Goal: Task Accomplishment & Management: Manage account settings

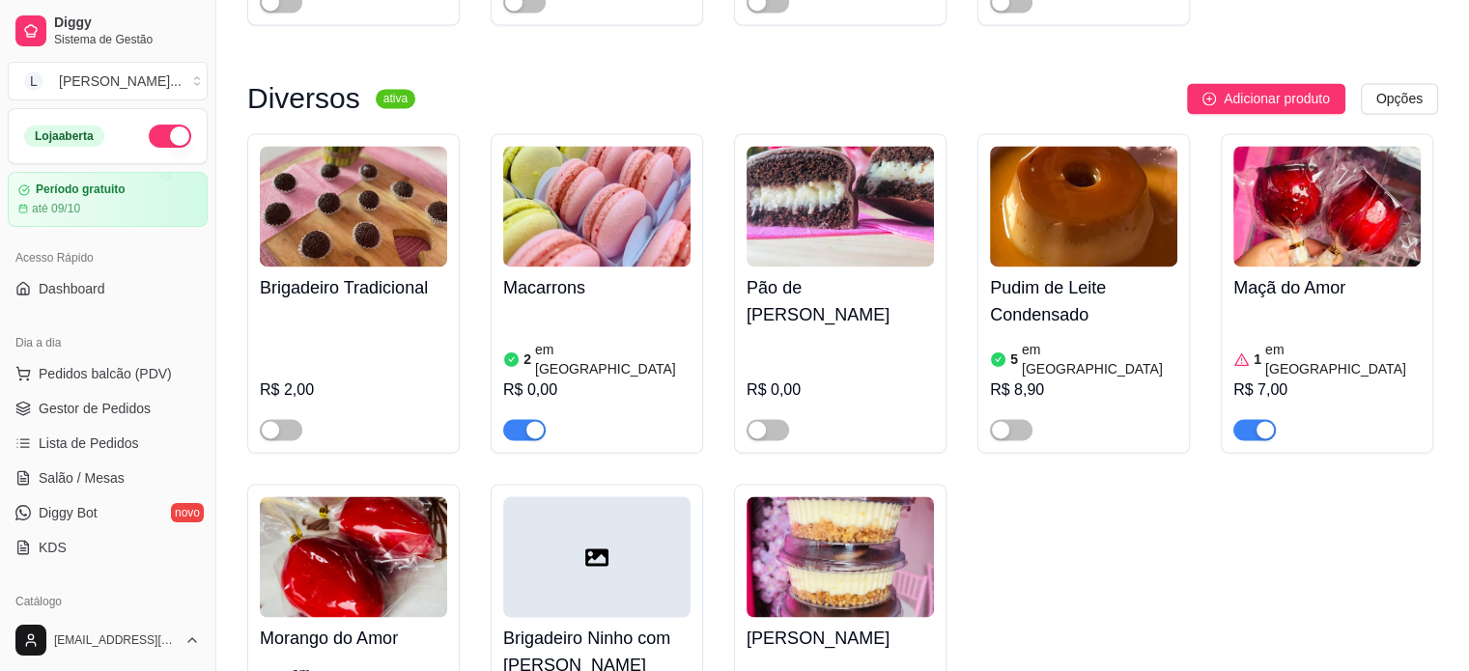
scroll to position [2994, 0]
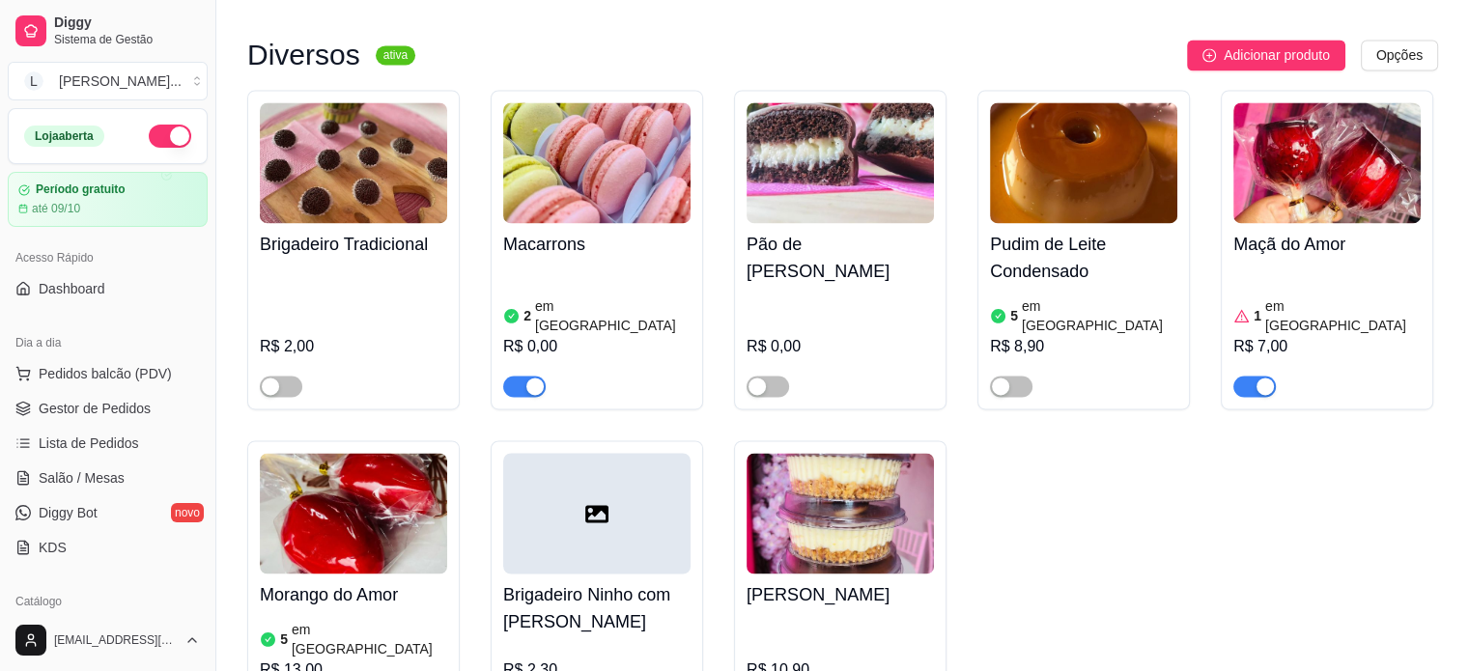
click at [346, 620] on article "em [GEOGRAPHIC_DATA]" at bounding box center [370, 639] width 156 height 39
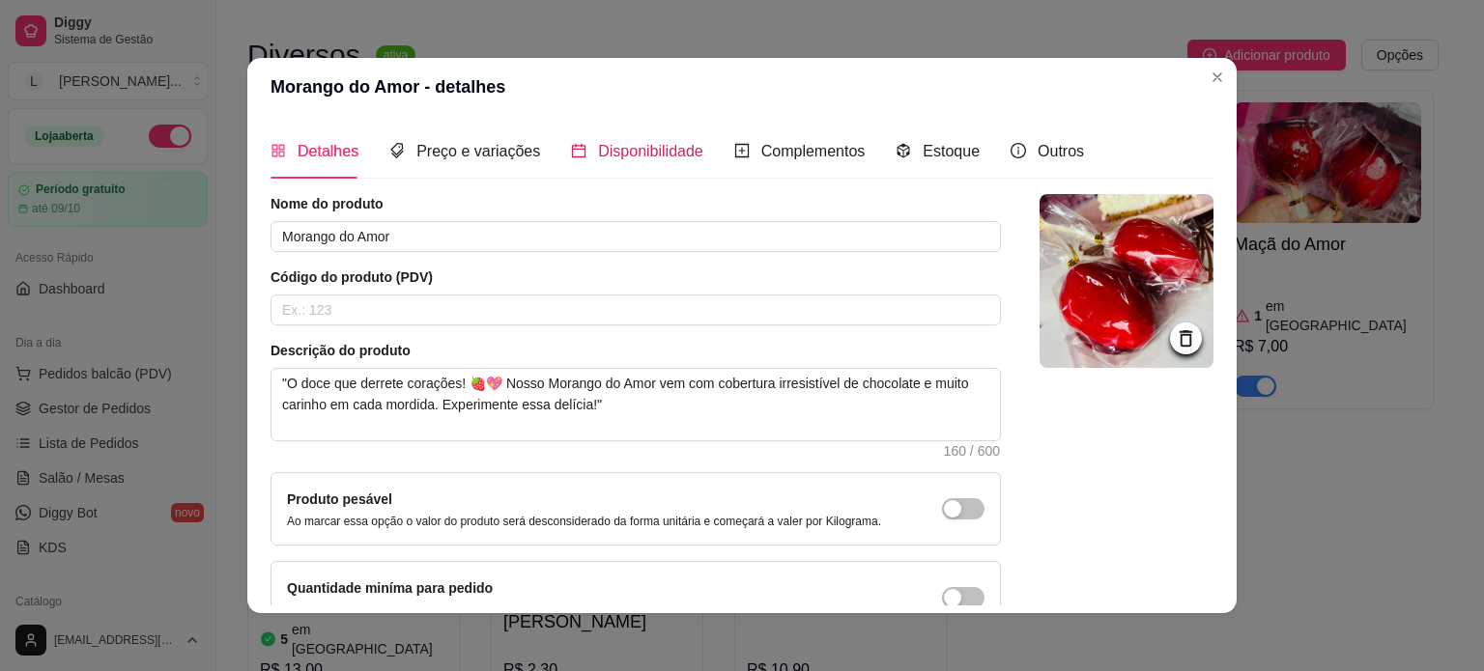
click at [675, 154] on span "Disponibilidade" at bounding box center [650, 151] width 105 height 16
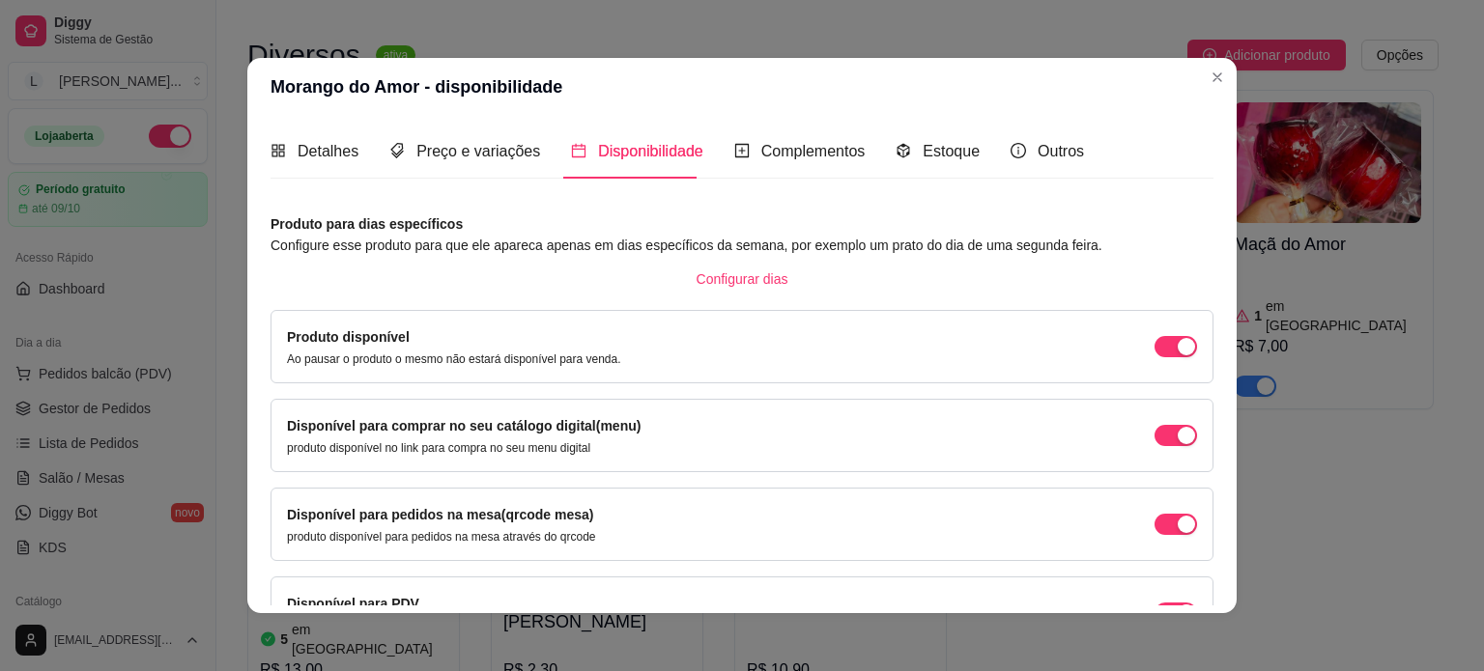
drag, startPoint x: 984, startPoint y: 138, endPoint x: 976, endPoint y: 150, distance: 13.9
click at [986, 140] on div "Detalhes Preço e variações Disponibilidade Complementos Estoque Outros" at bounding box center [676, 151] width 813 height 55
click at [955, 151] on span "Estoque" at bounding box center [950, 151] width 57 height 16
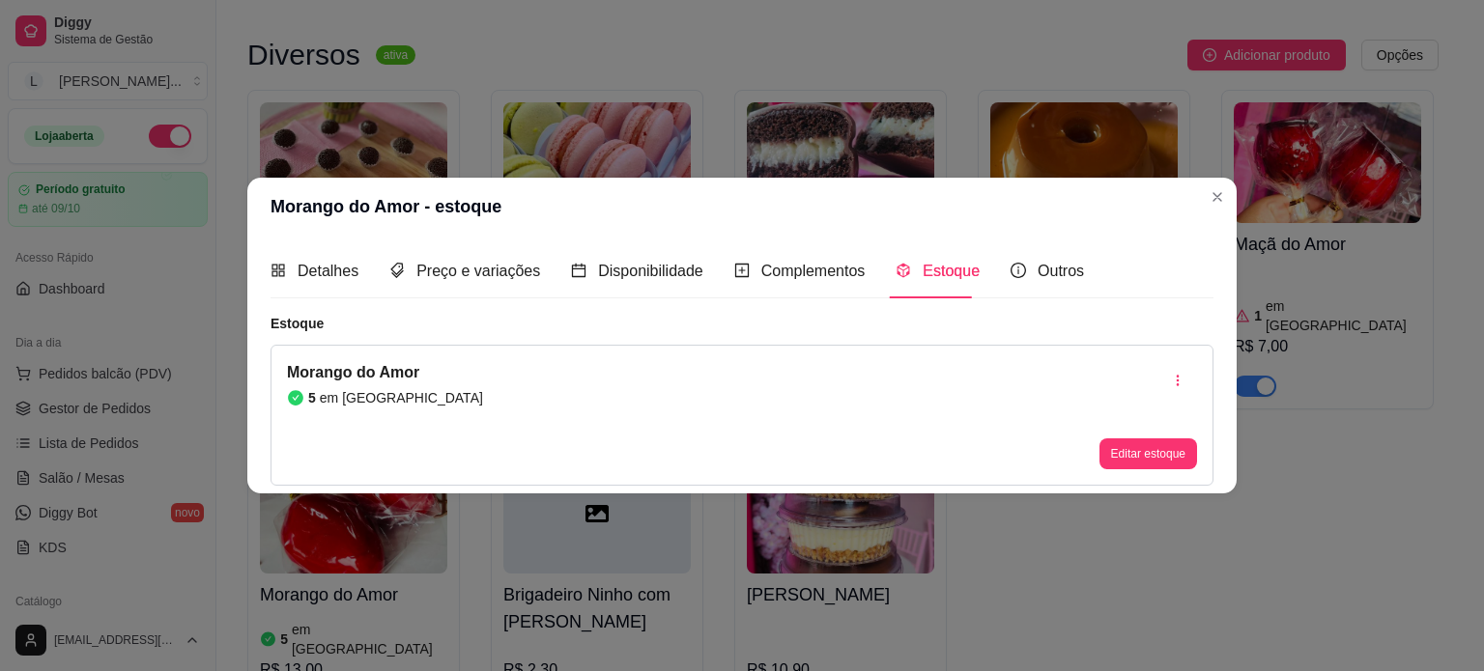
click at [318, 400] on div "5 em [GEOGRAPHIC_DATA]" at bounding box center [385, 397] width 196 height 19
click at [345, 401] on article "em [GEOGRAPHIC_DATA]" at bounding box center [401, 397] width 163 height 19
drag, startPoint x: 360, startPoint y: 404, endPoint x: 374, endPoint y: 407, distance: 13.8
click at [367, 406] on article "em [GEOGRAPHIC_DATA]" at bounding box center [401, 397] width 163 height 19
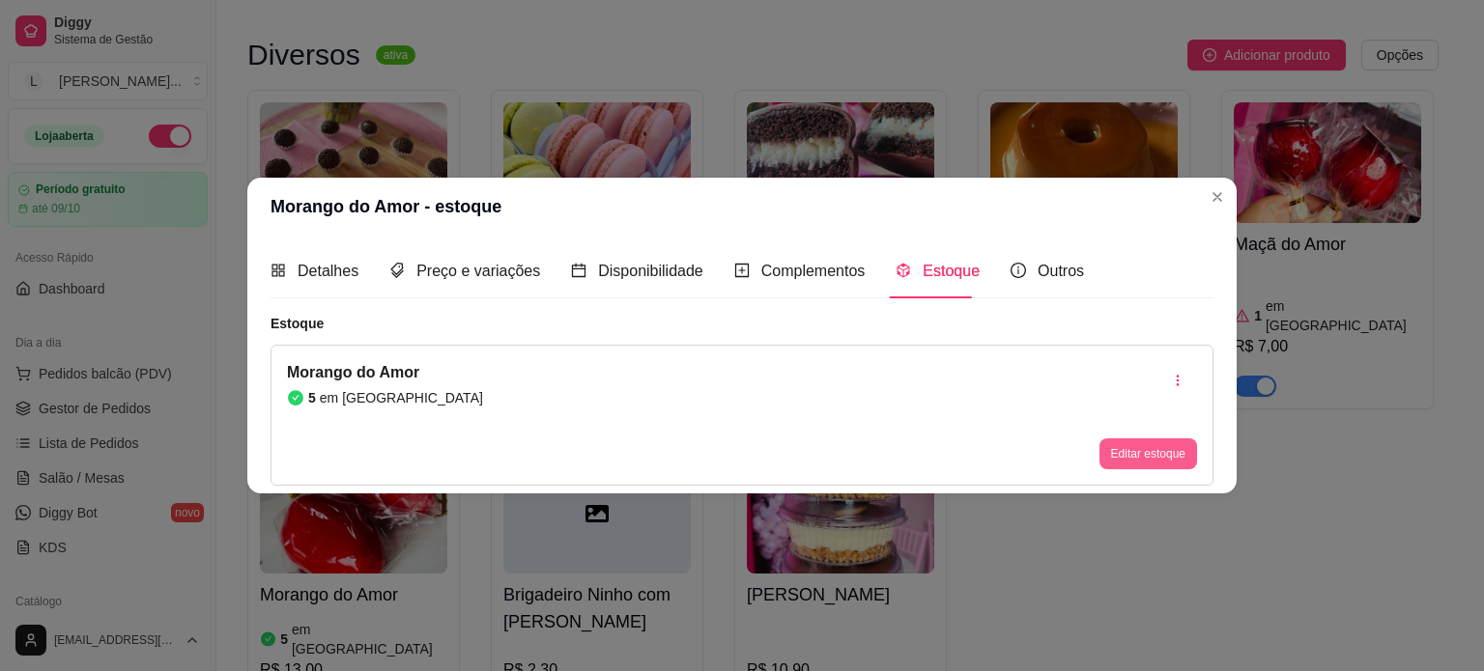
click at [1119, 453] on button "Editar estoque" at bounding box center [1148, 453] width 98 height 31
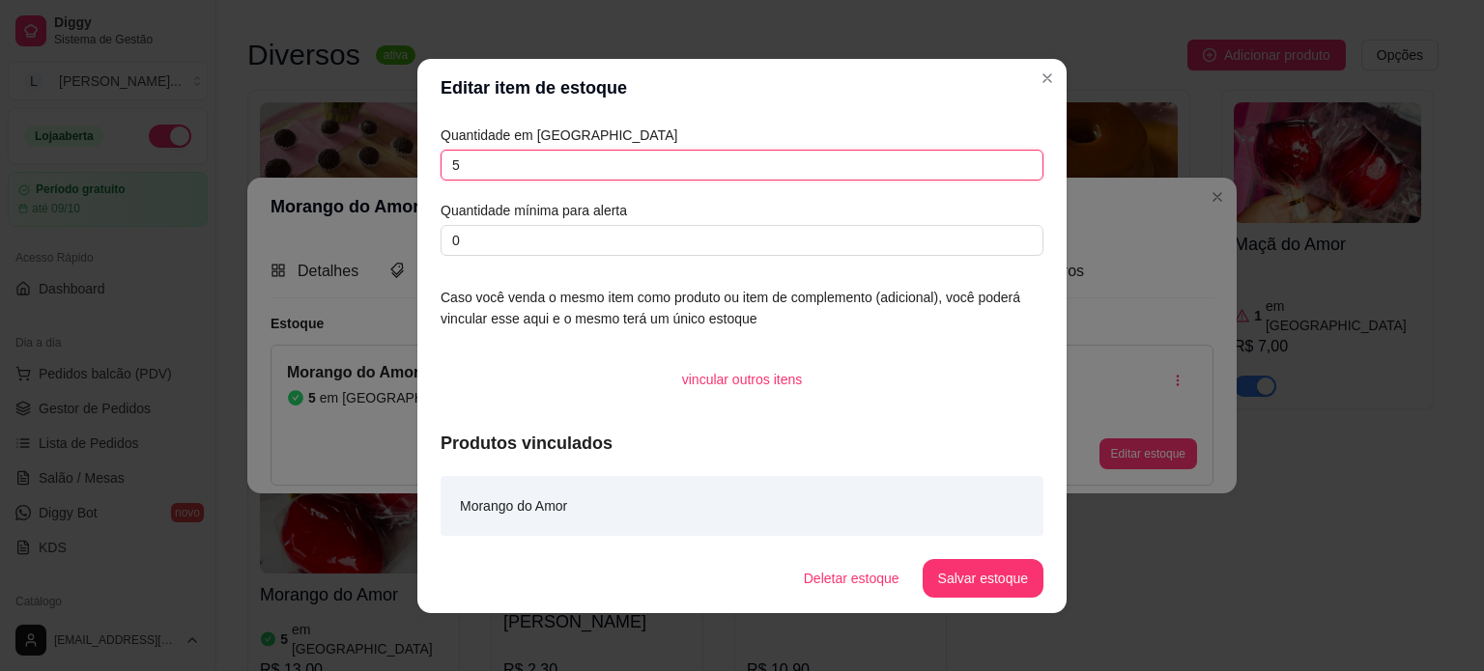
click at [473, 169] on input "5" at bounding box center [741, 165] width 603 height 31
type input "3"
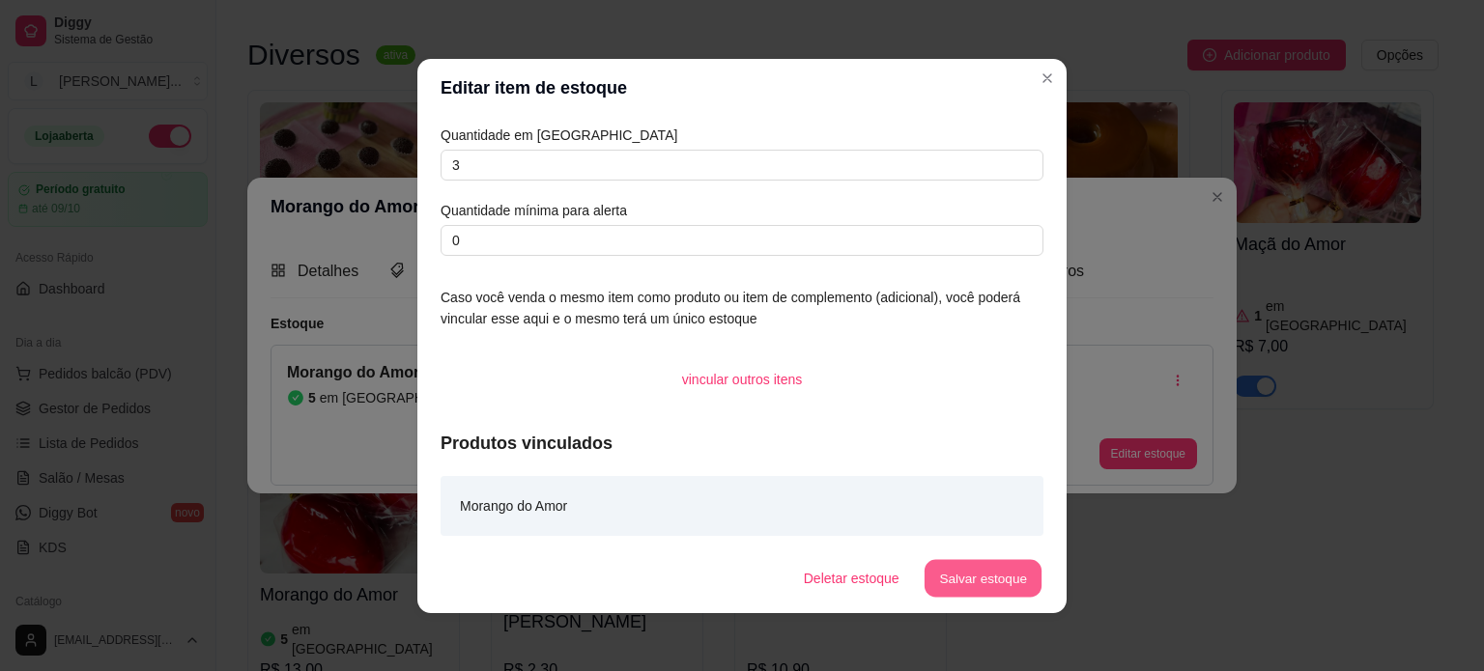
click at [994, 576] on button "Salvar estoque" at bounding box center [982, 578] width 118 height 38
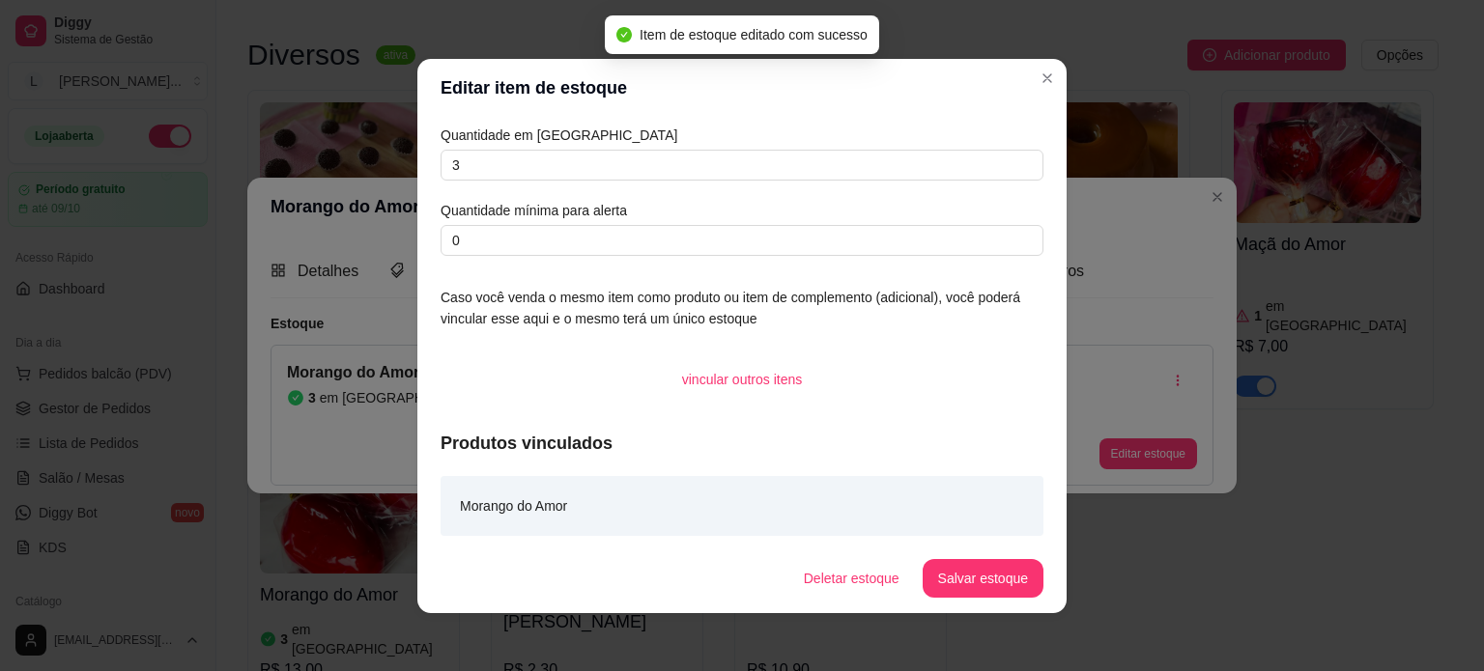
click at [1024, 65] on header "Editar item de estoque" at bounding box center [741, 88] width 649 height 58
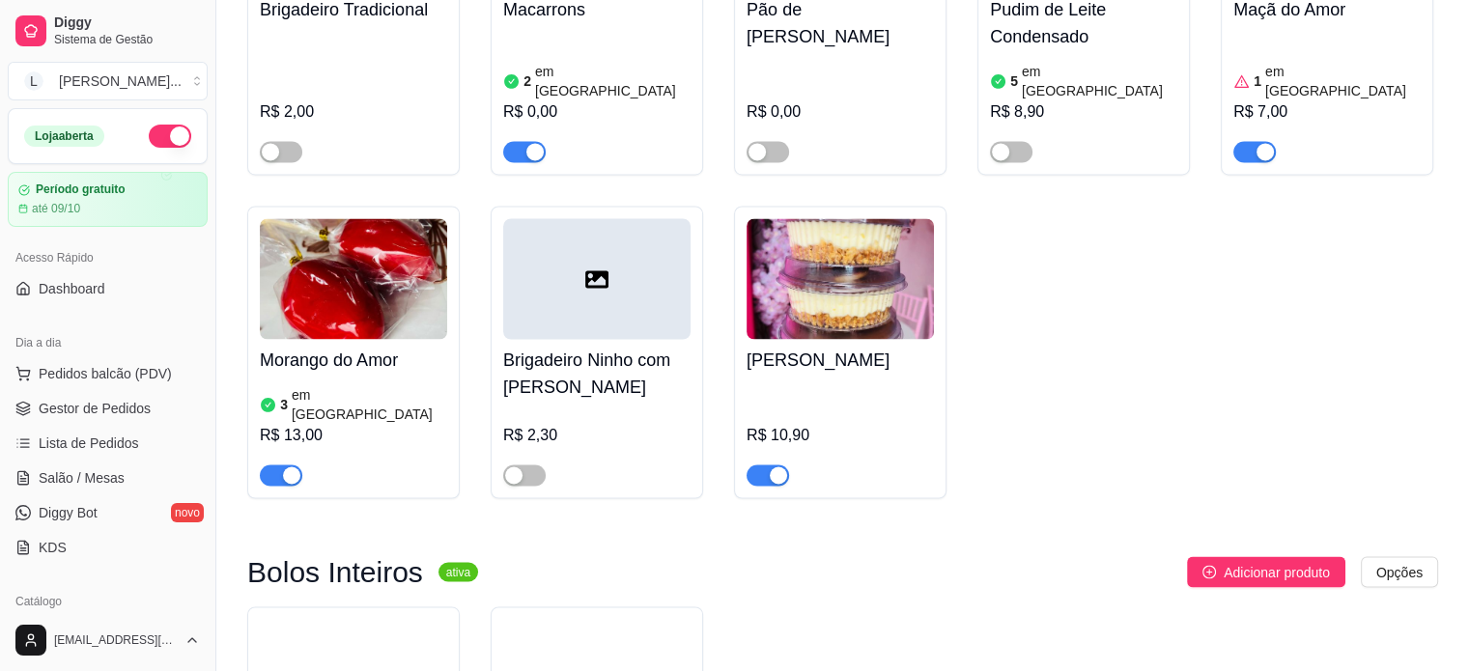
scroll to position [3380, 0]
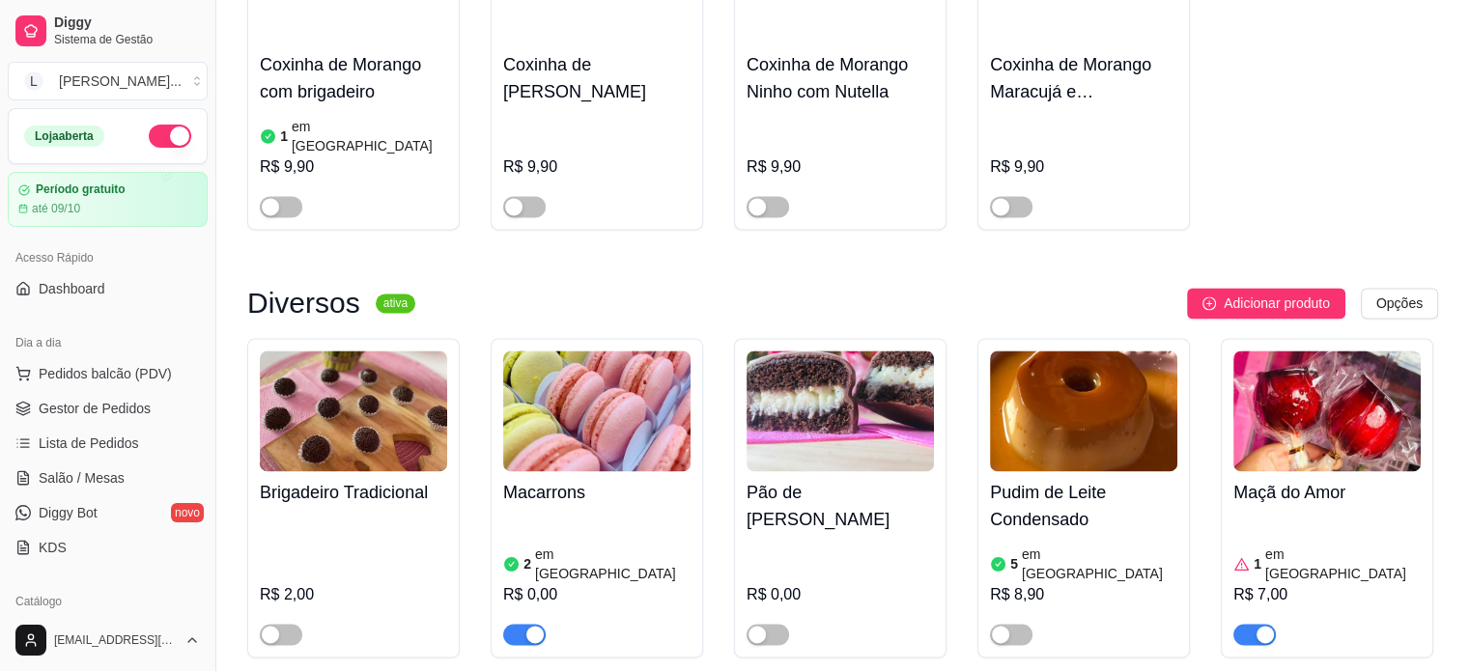
scroll to position [2704, 0]
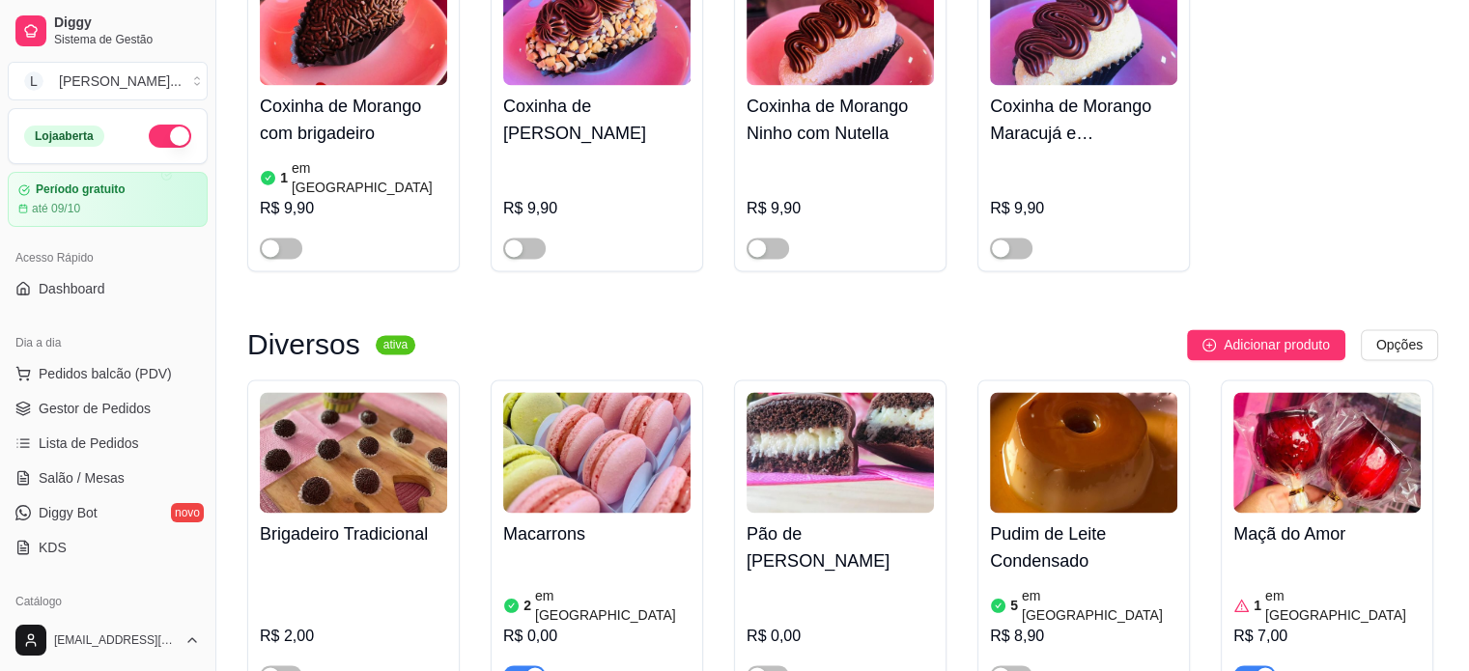
click at [599, 625] on div "R$ 0,00" at bounding box center [596, 636] width 187 height 23
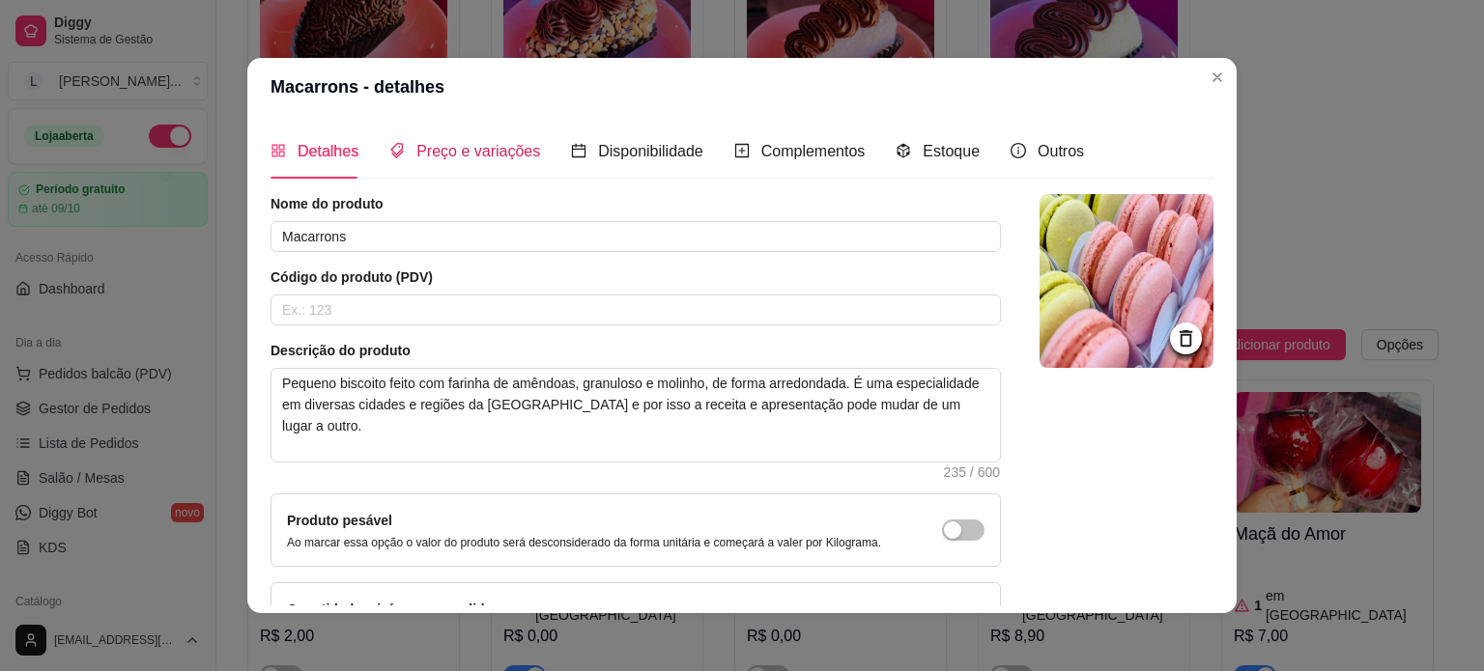
click at [480, 143] on span "Preço e variações" at bounding box center [478, 151] width 124 height 16
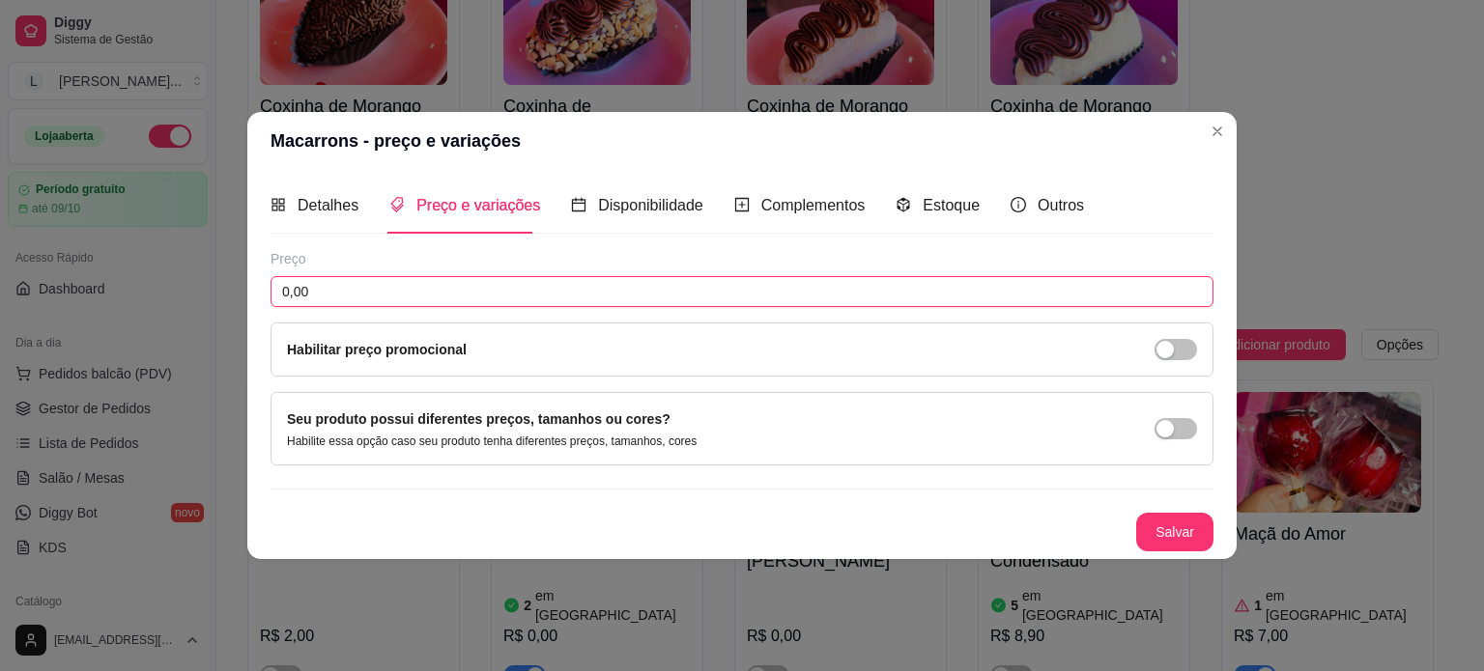
click at [438, 285] on input "0,00" at bounding box center [741, 291] width 943 height 31
type input "4,90"
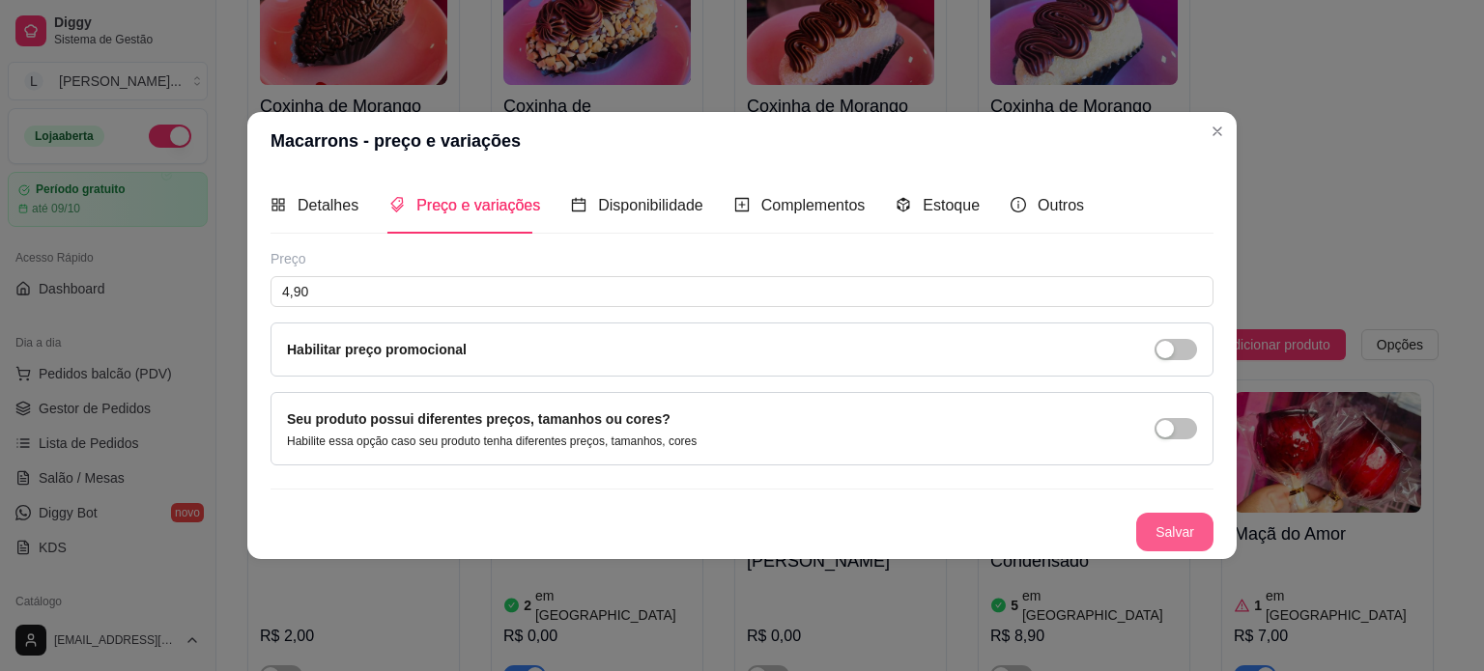
click at [1143, 548] on button "Salvar" at bounding box center [1174, 532] width 77 height 39
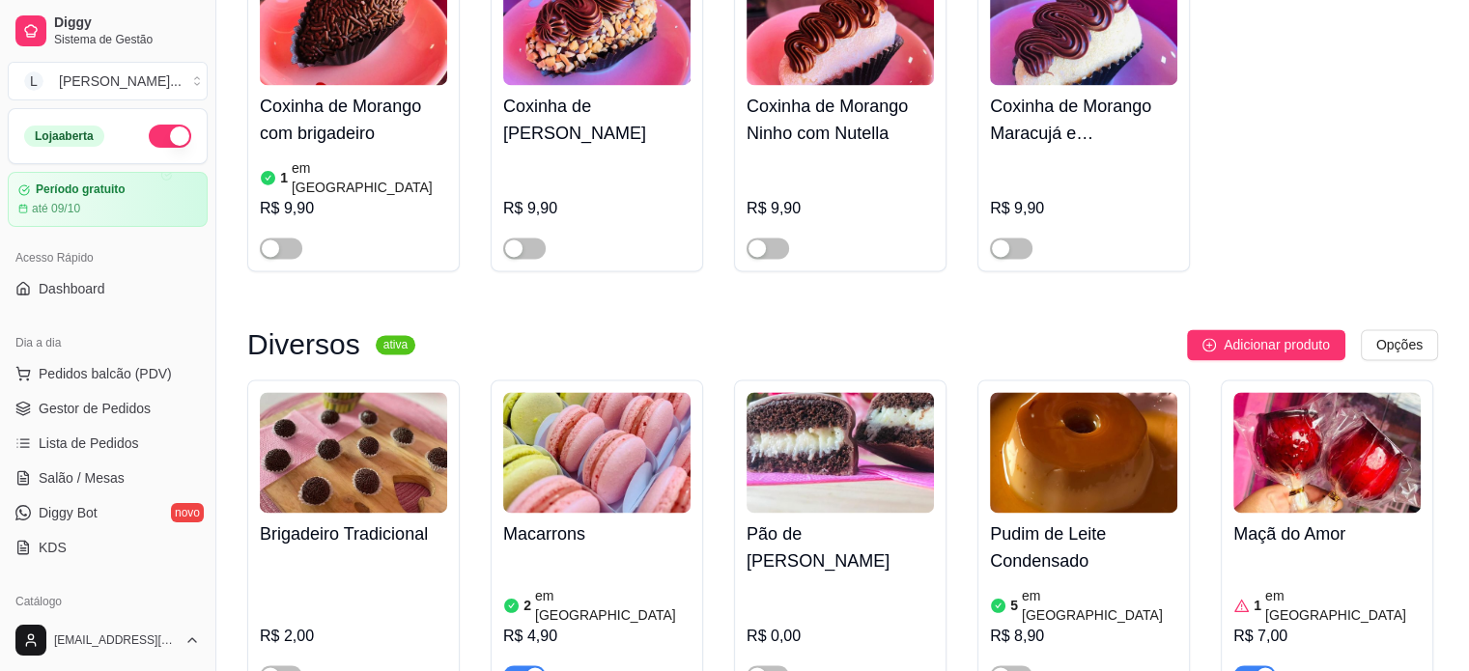
click at [811, 582] on div "R$ 0,00" at bounding box center [840, 634] width 187 height 104
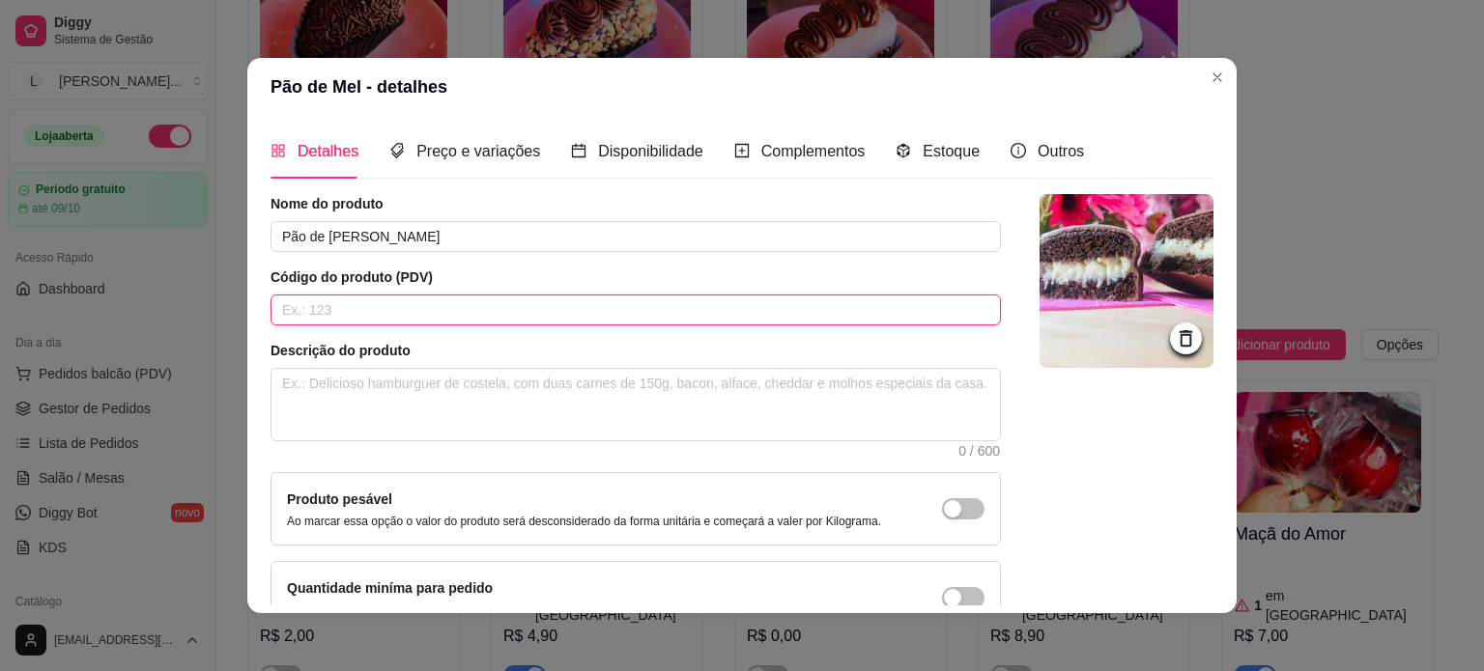
click at [346, 300] on input "text" at bounding box center [635, 310] width 730 height 31
click at [444, 150] on span "Preço e variações" at bounding box center [478, 151] width 124 height 16
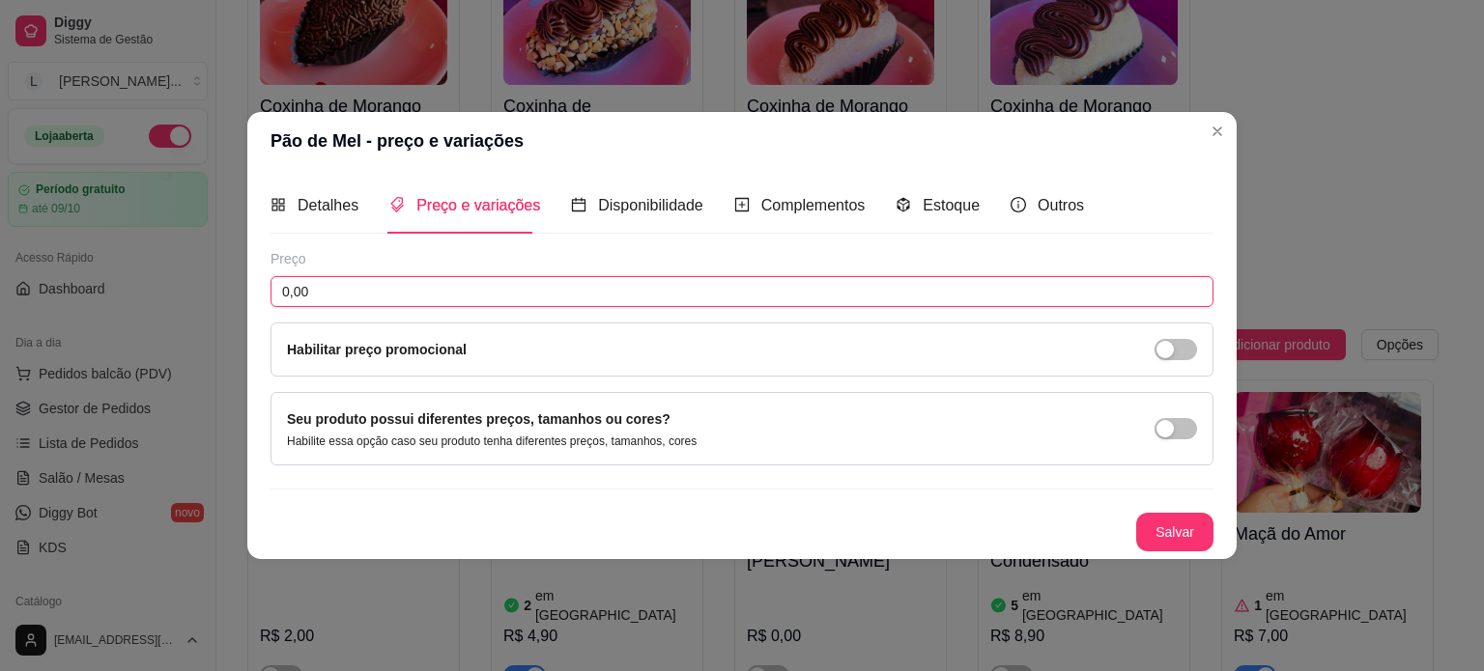
click at [369, 290] on input "0,00" at bounding box center [741, 291] width 943 height 31
type input "7,50"
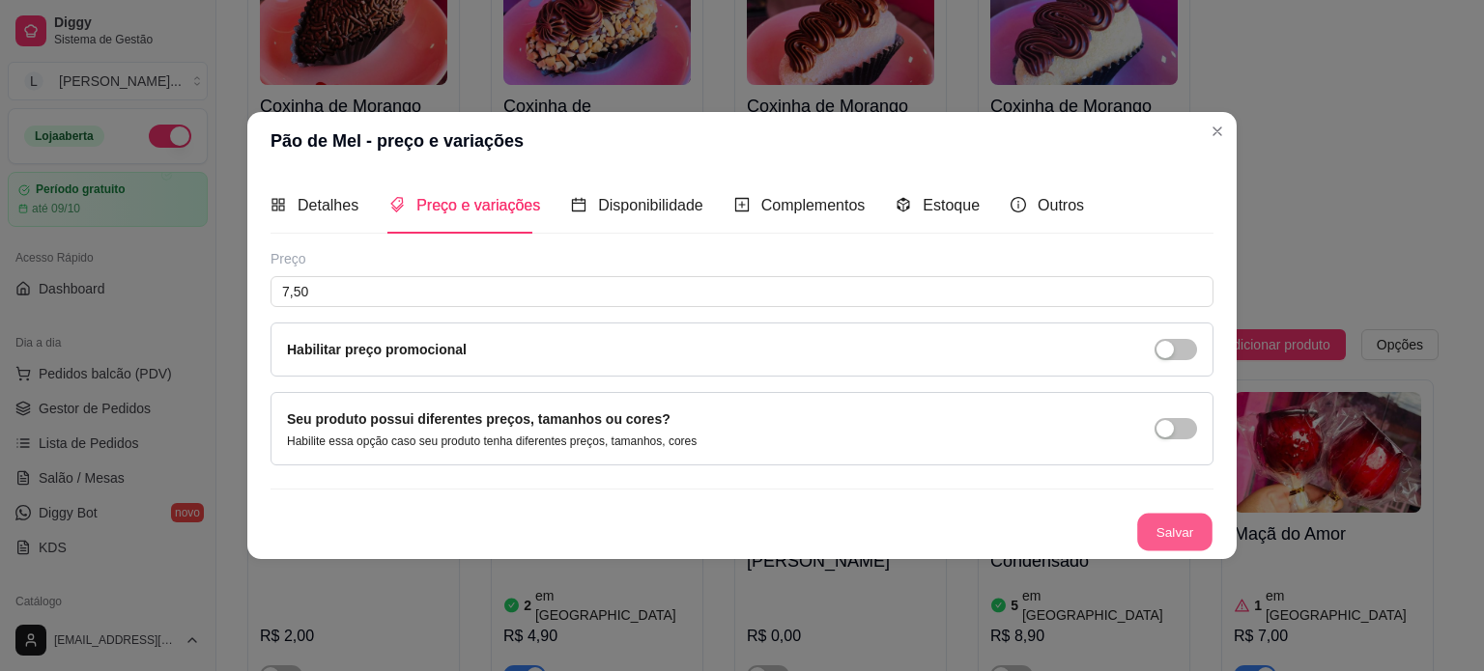
click at [1174, 534] on button "Salvar" at bounding box center [1174, 532] width 75 height 38
click at [325, 202] on span "Detalhes" at bounding box center [327, 205] width 61 height 16
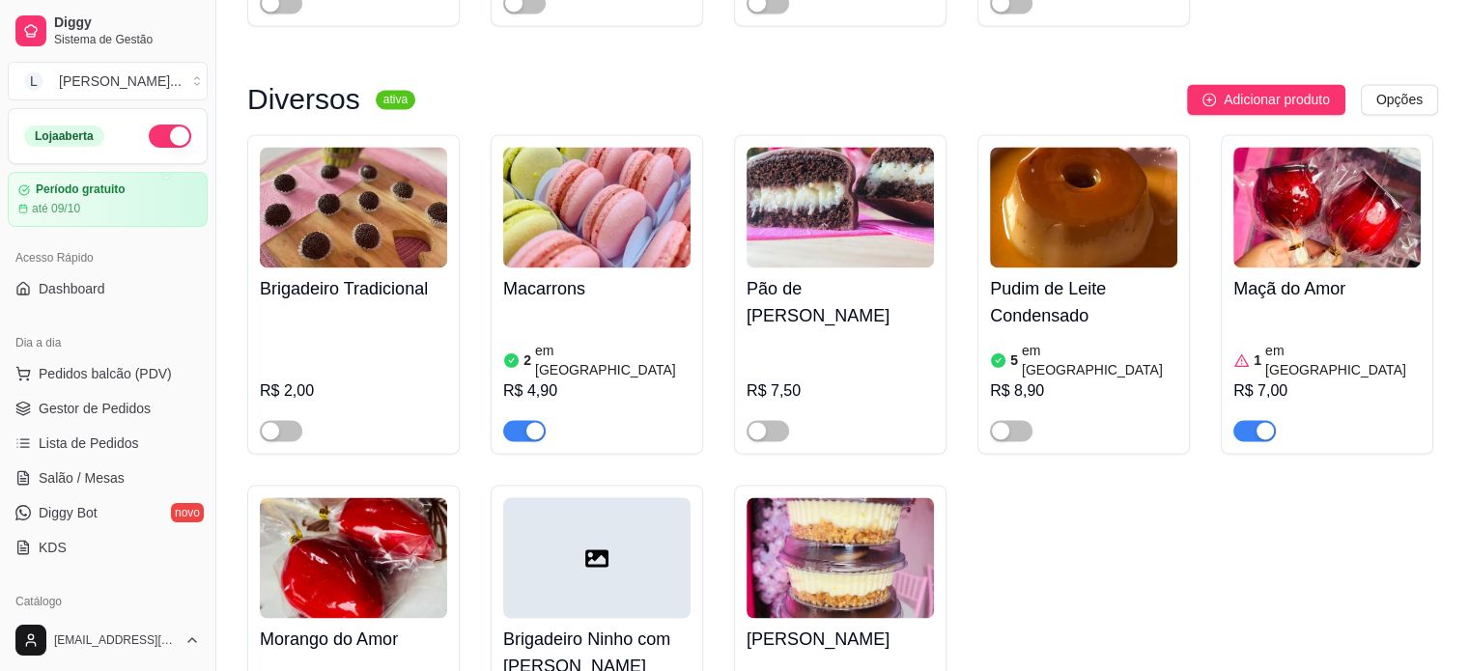
scroll to position [3187, 0]
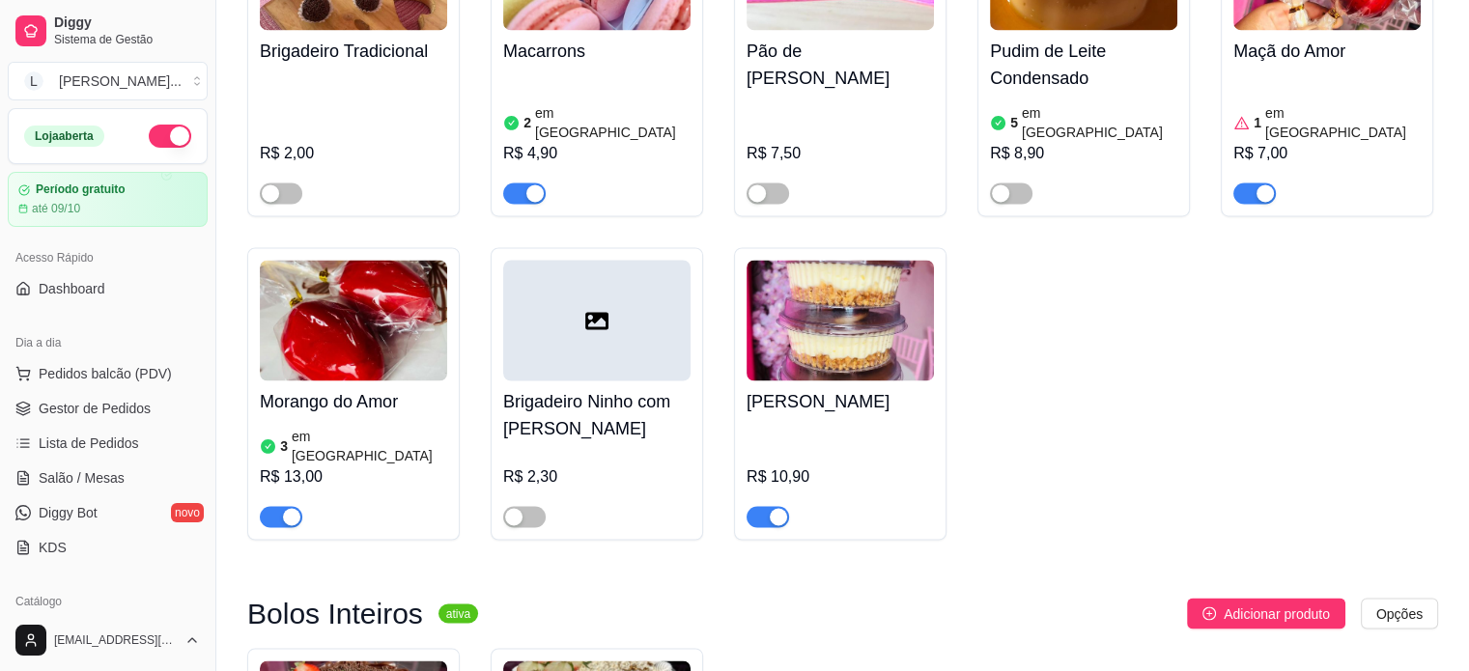
click at [348, 427] on article "em [GEOGRAPHIC_DATA]" at bounding box center [370, 446] width 156 height 39
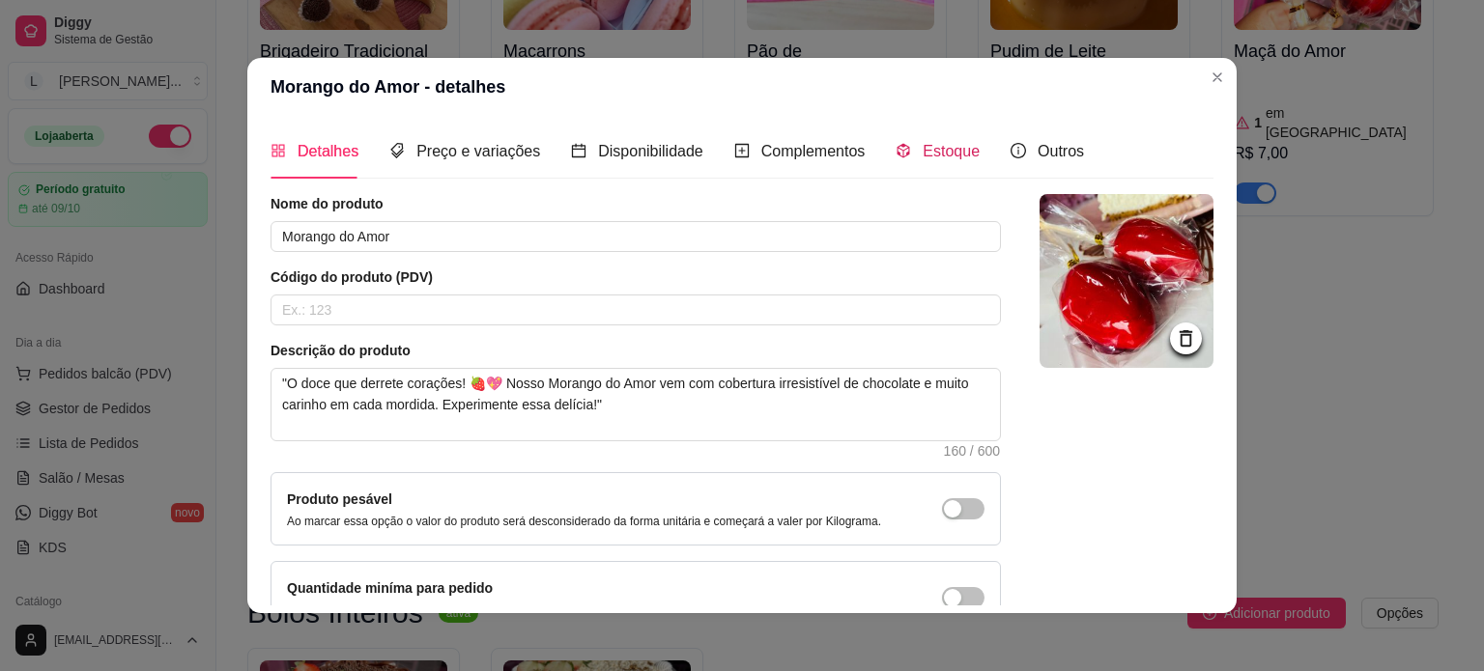
click at [923, 144] on span "Estoque" at bounding box center [950, 151] width 57 height 16
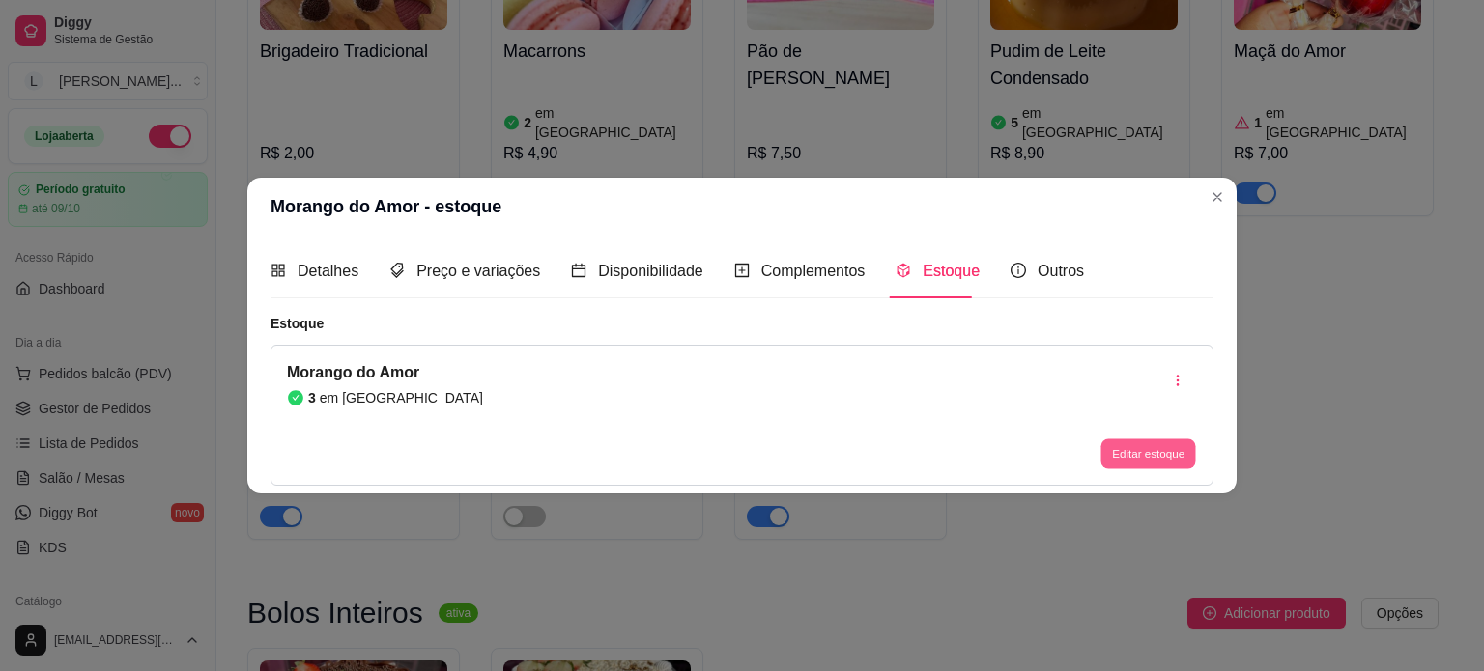
click at [1136, 458] on button "Editar estoque" at bounding box center [1147, 454] width 95 height 30
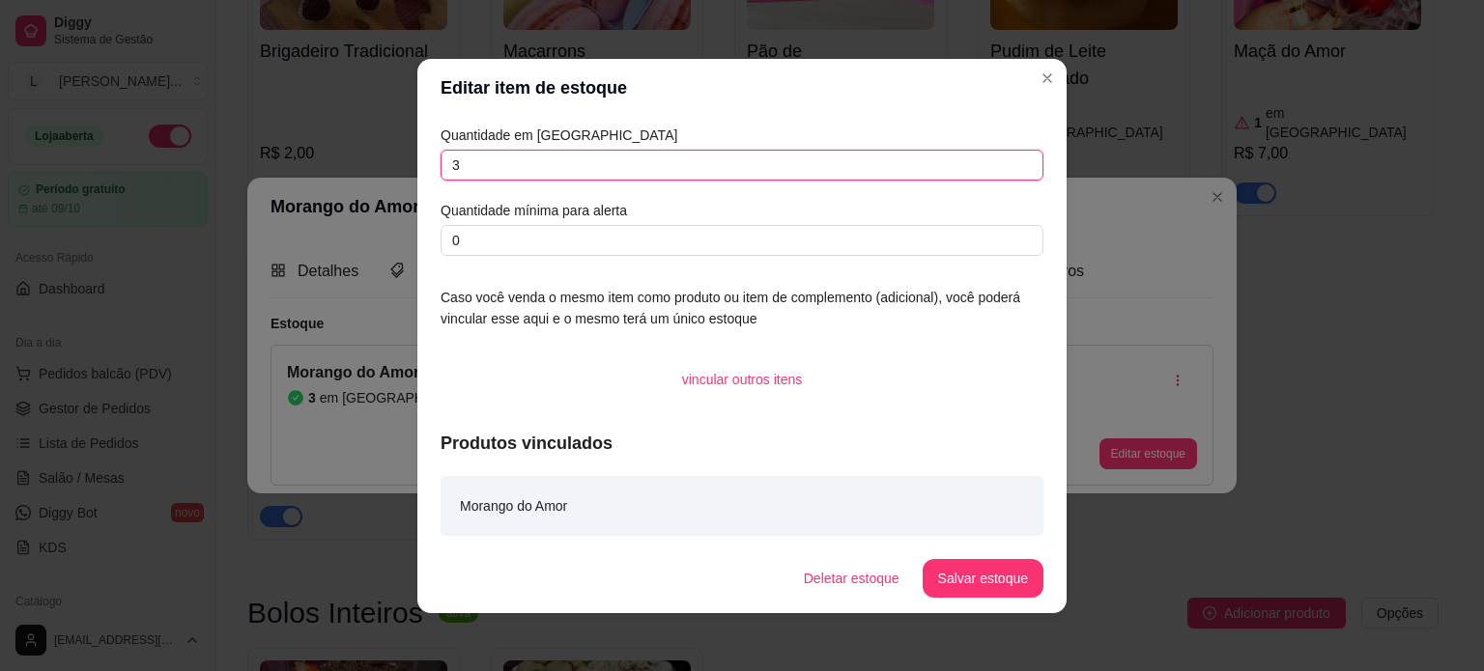
click at [484, 173] on input "3" at bounding box center [741, 165] width 603 height 31
type input "1"
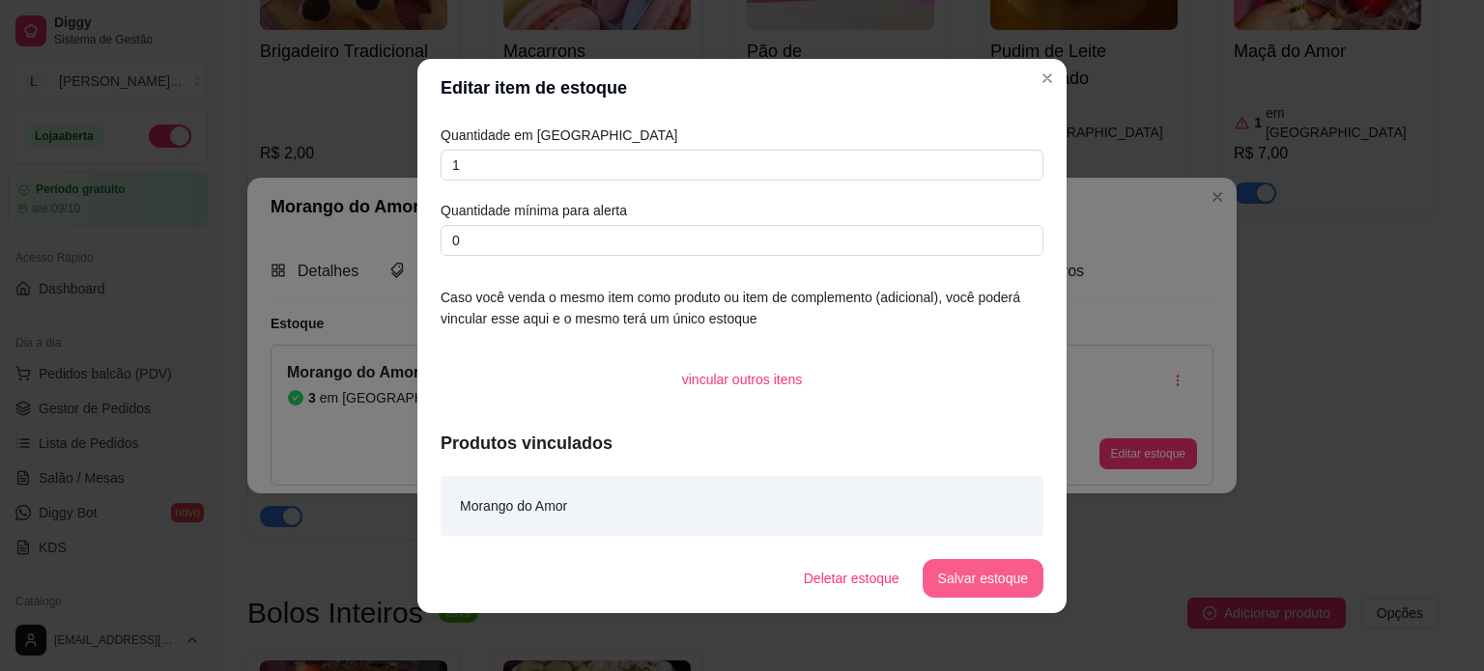
click at [967, 570] on button "Salvar estoque" at bounding box center [982, 578] width 121 height 39
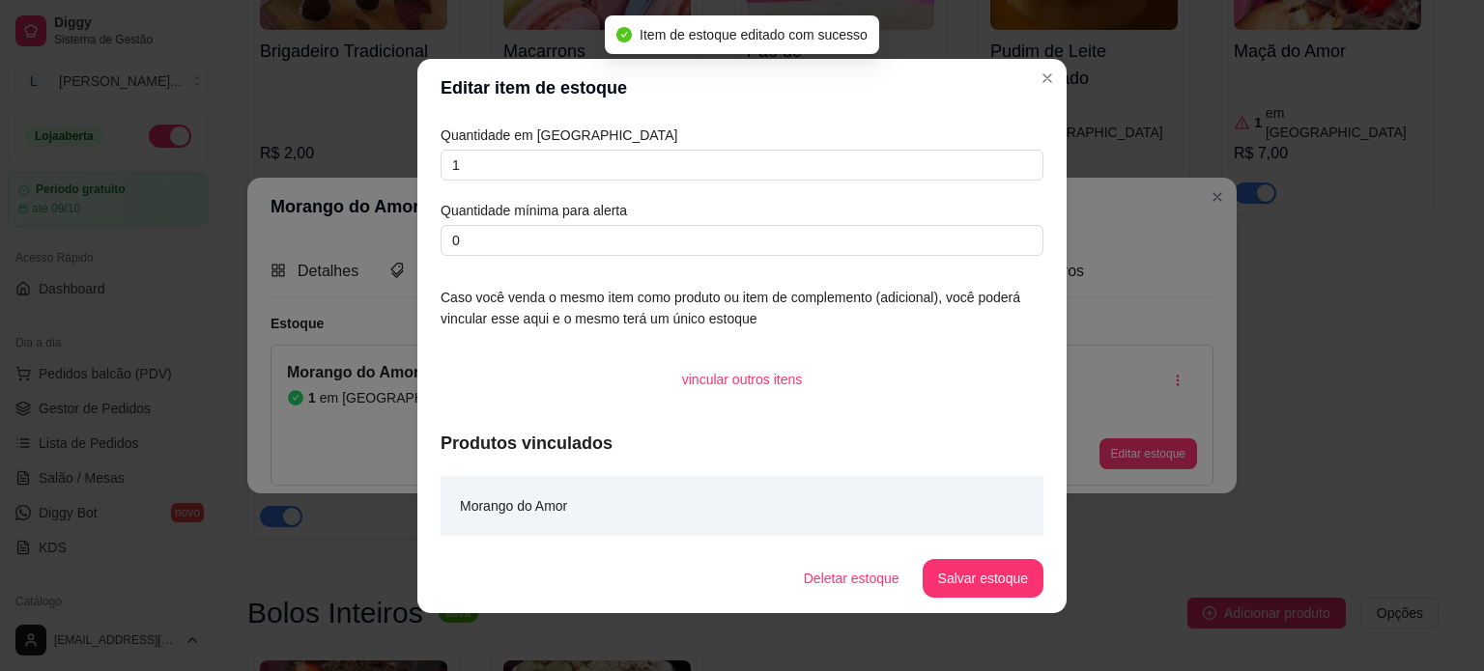
click at [1038, 59] on header "Editar item de estoque" at bounding box center [741, 88] width 649 height 58
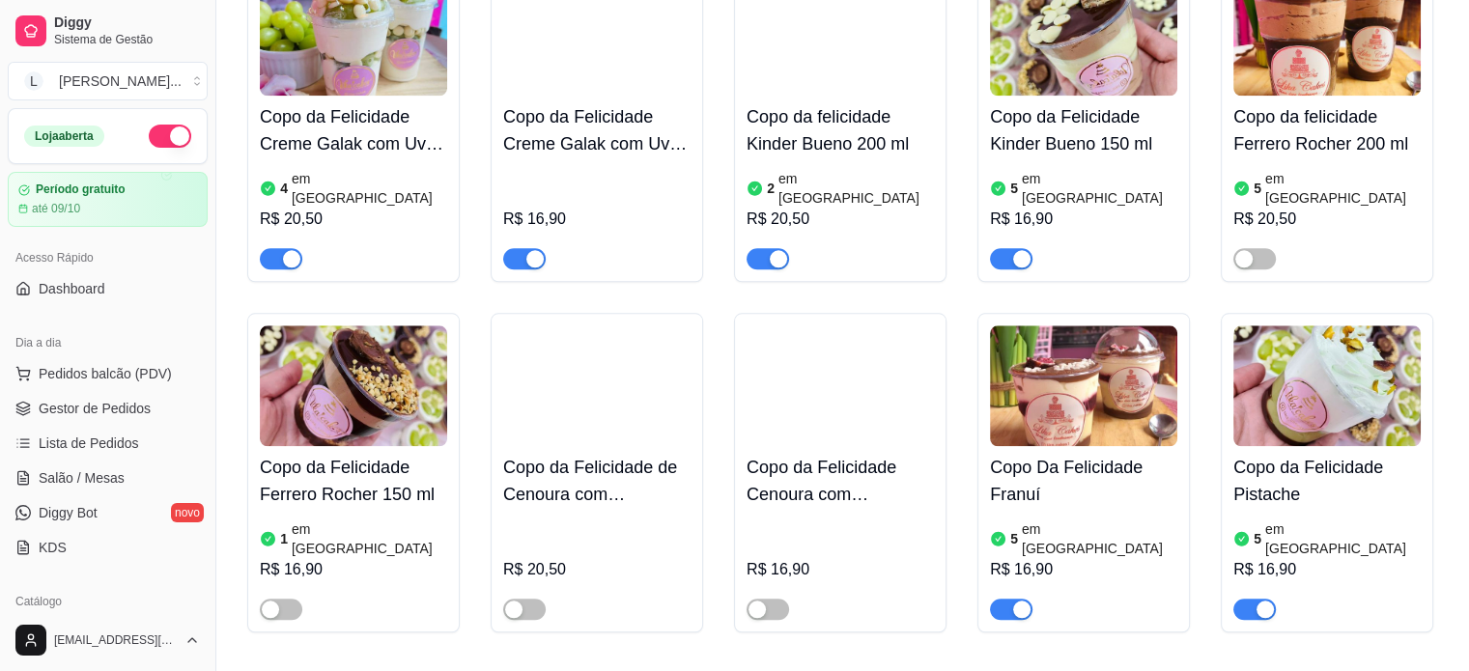
scroll to position [2028, 0]
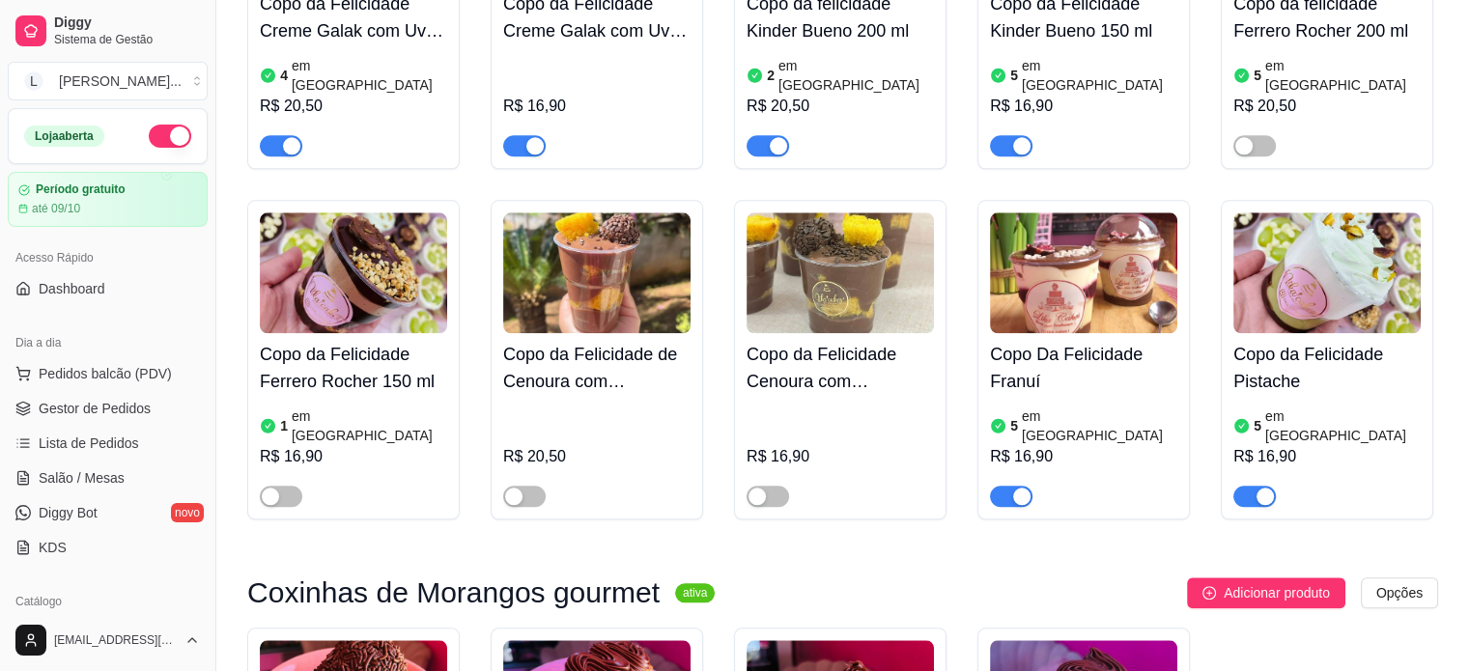
click at [1341, 407] on div "5 em [GEOGRAPHIC_DATA]" at bounding box center [1326, 426] width 187 height 39
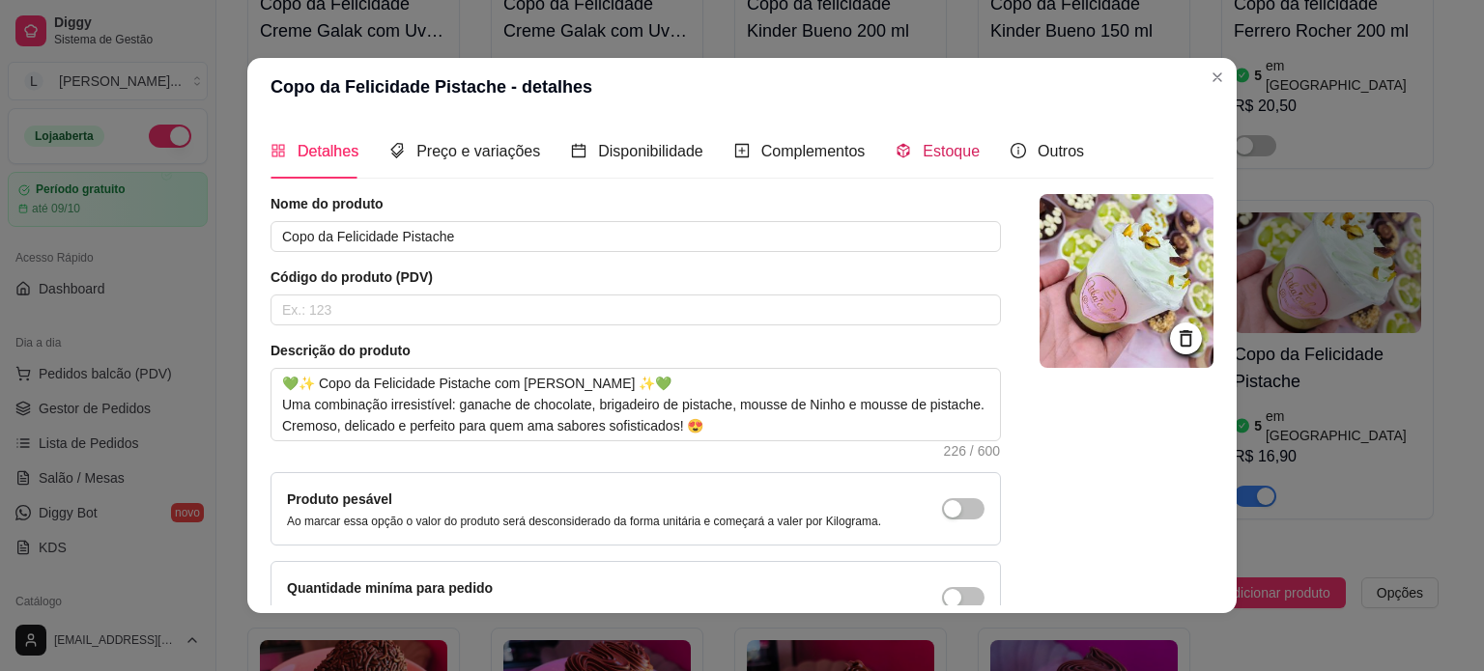
click at [935, 153] on span "Estoque" at bounding box center [950, 151] width 57 height 16
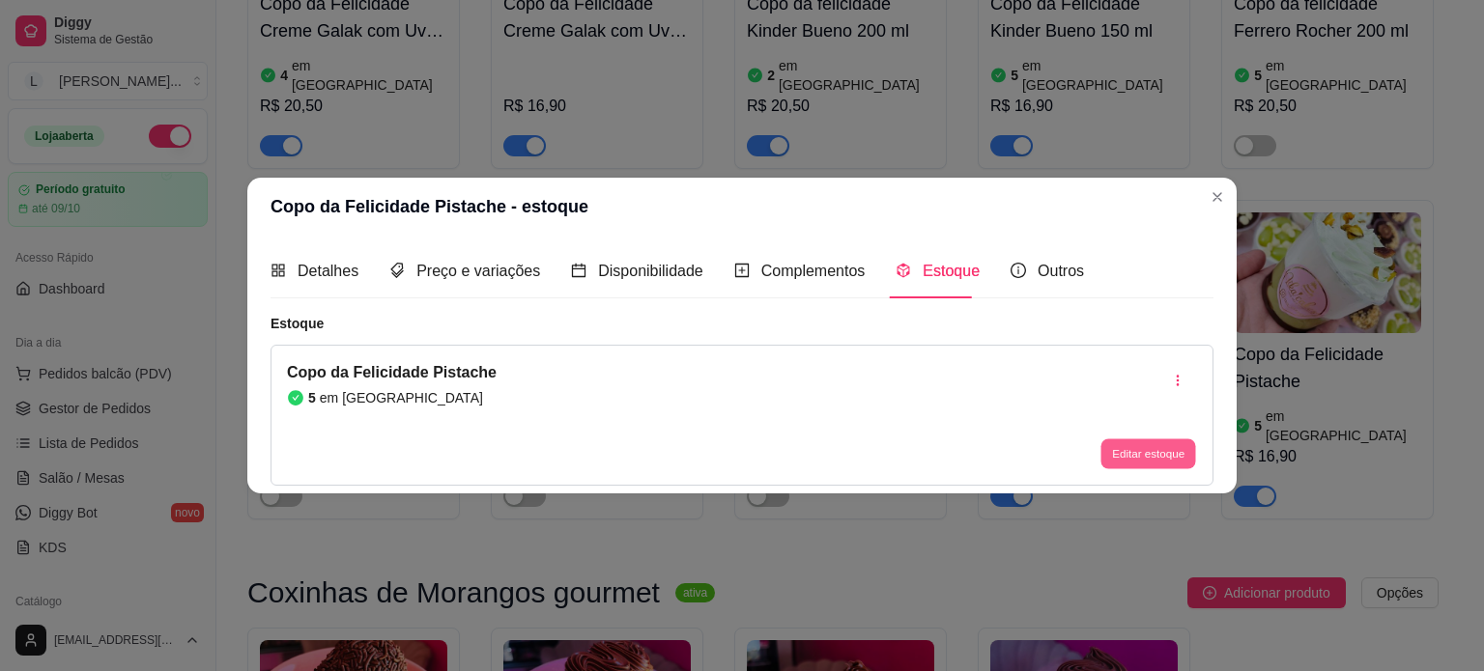
click at [1158, 443] on button "Editar estoque" at bounding box center [1147, 454] width 95 height 30
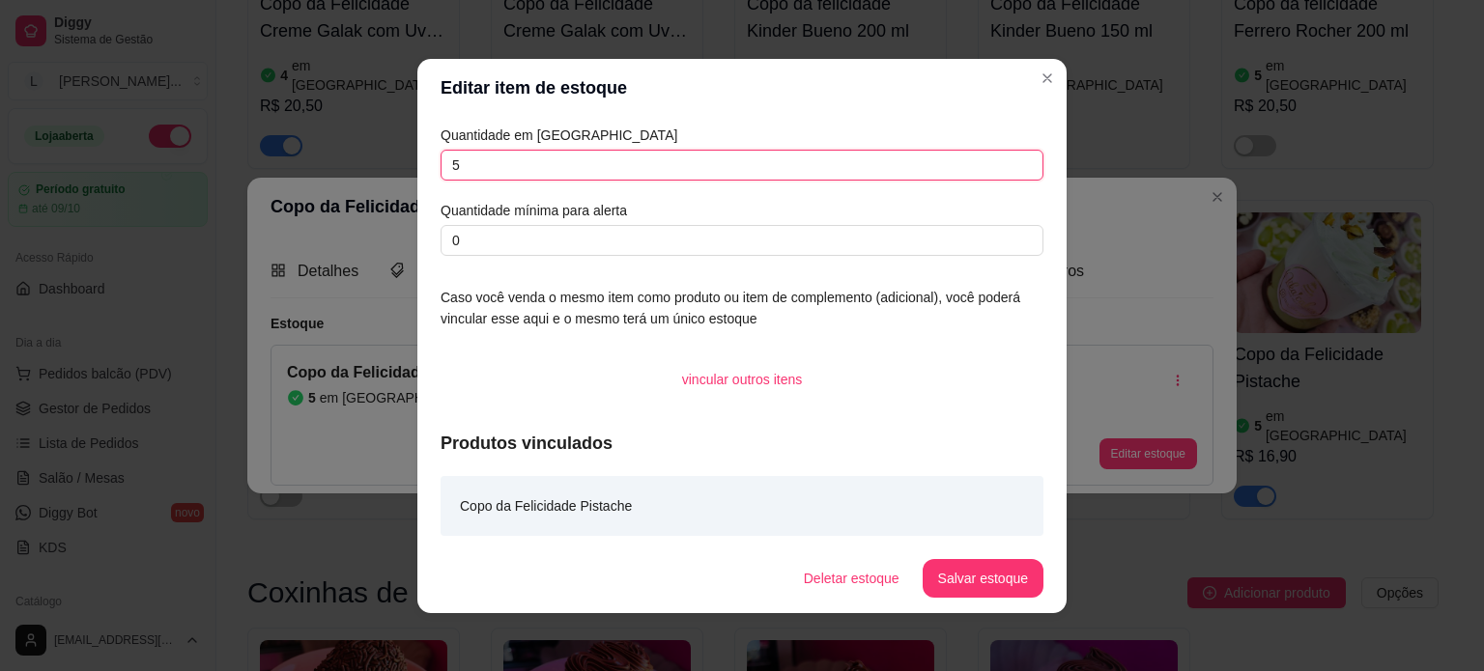
click at [495, 163] on input "5" at bounding box center [741, 165] width 603 height 31
type input "2"
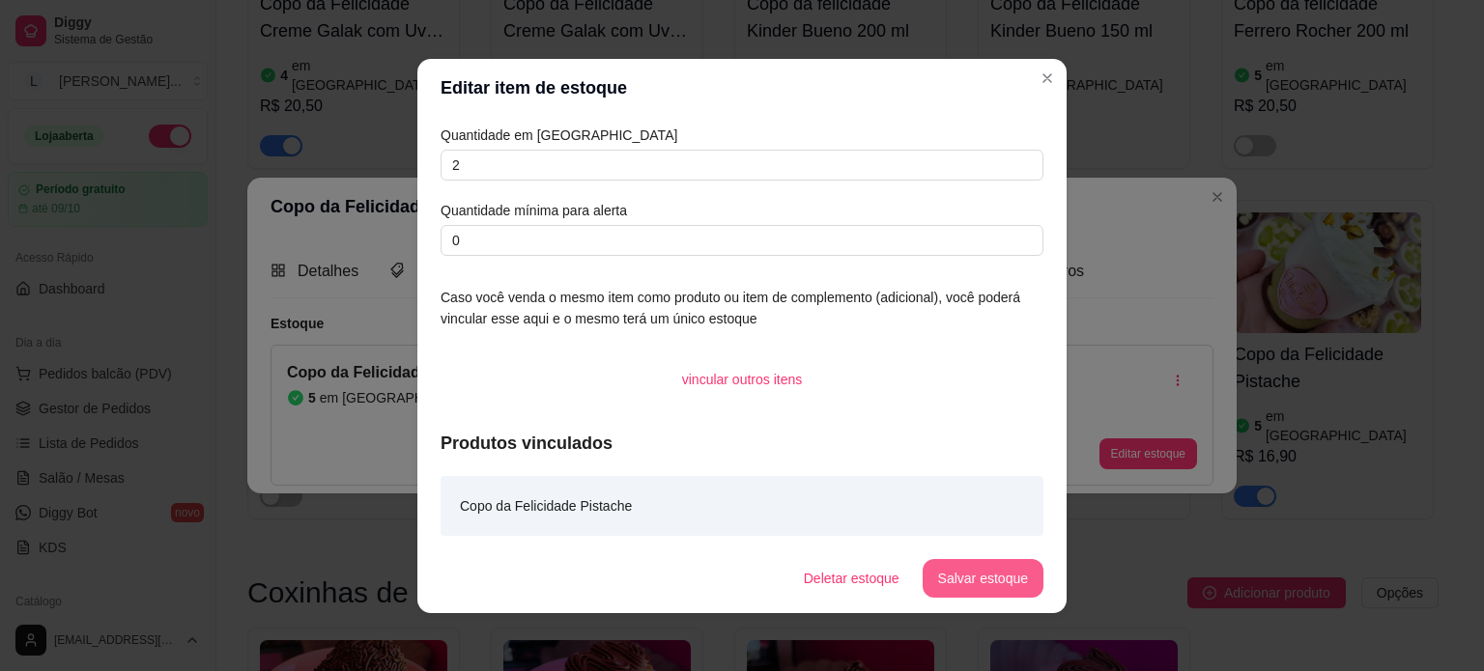
click at [997, 573] on button "Salvar estoque" at bounding box center [982, 578] width 121 height 39
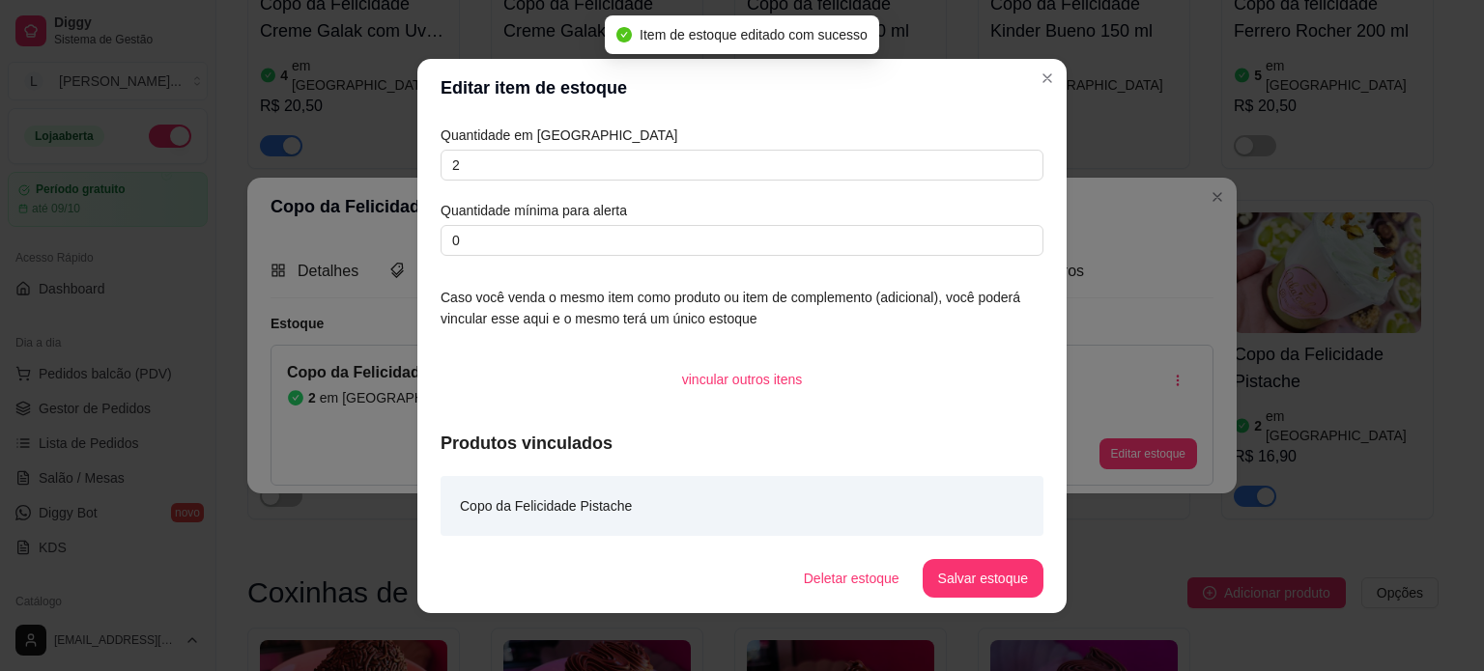
click at [1038, 61] on header "Editar item de estoque" at bounding box center [741, 88] width 649 height 58
click at [1032, 96] on header "Editar item de estoque" at bounding box center [741, 88] width 649 height 58
click at [1014, 72] on header "Editar item de estoque" at bounding box center [741, 88] width 649 height 58
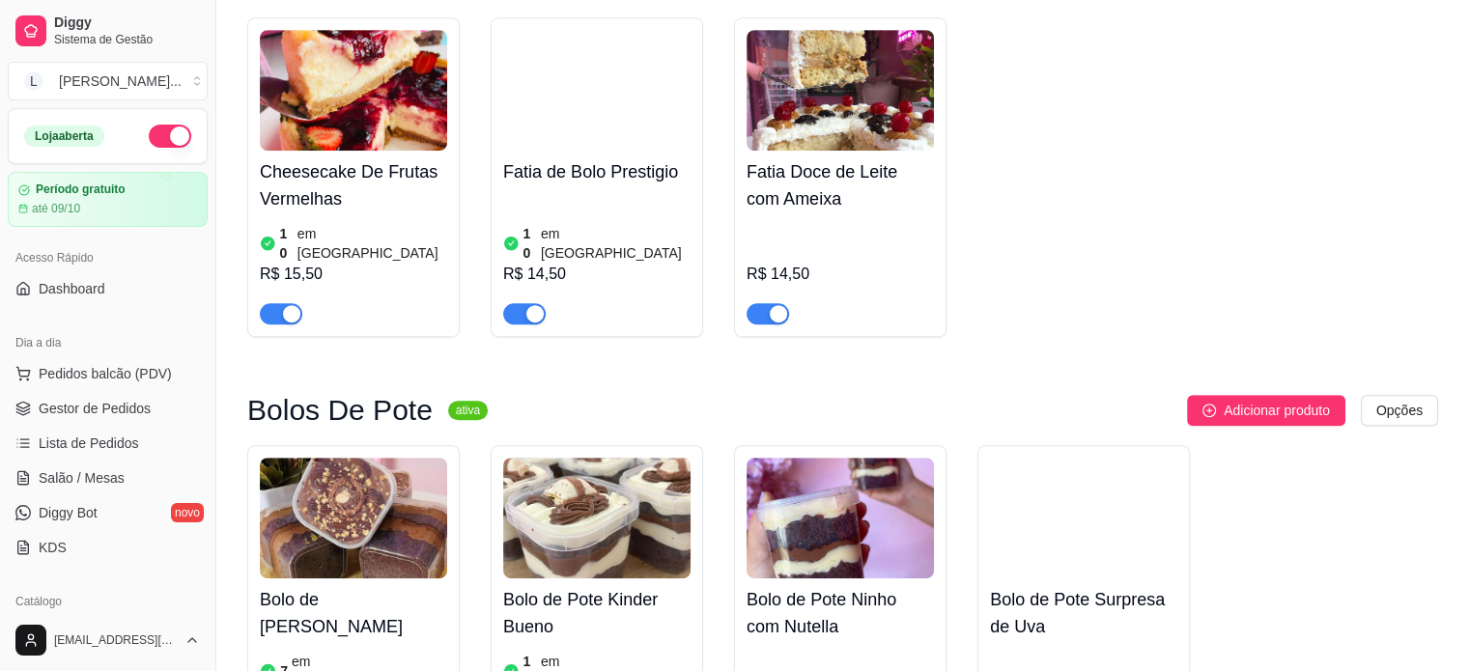
scroll to position [966, 0]
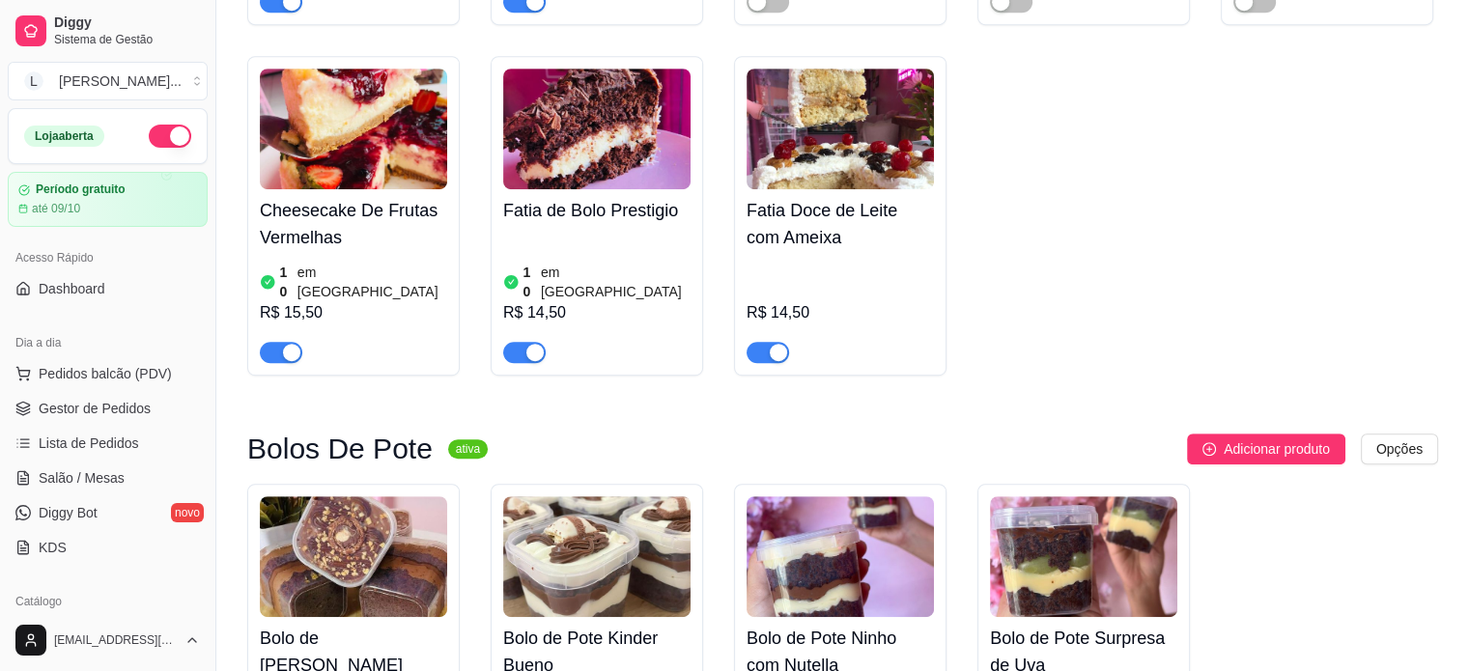
click at [1028, 157] on div "Fatia Brownie de Kinder Bueno 5 em estoque R$ 18,00 Fatia Cookies De Nutella 2 …" at bounding box center [842, 40] width 1191 height 670
click at [1062, 240] on div "Fatia Brownie de Kinder Bueno 5 em estoque R$ 18,00 Fatia Cookies De Nutella 2 …" at bounding box center [842, 40] width 1191 height 670
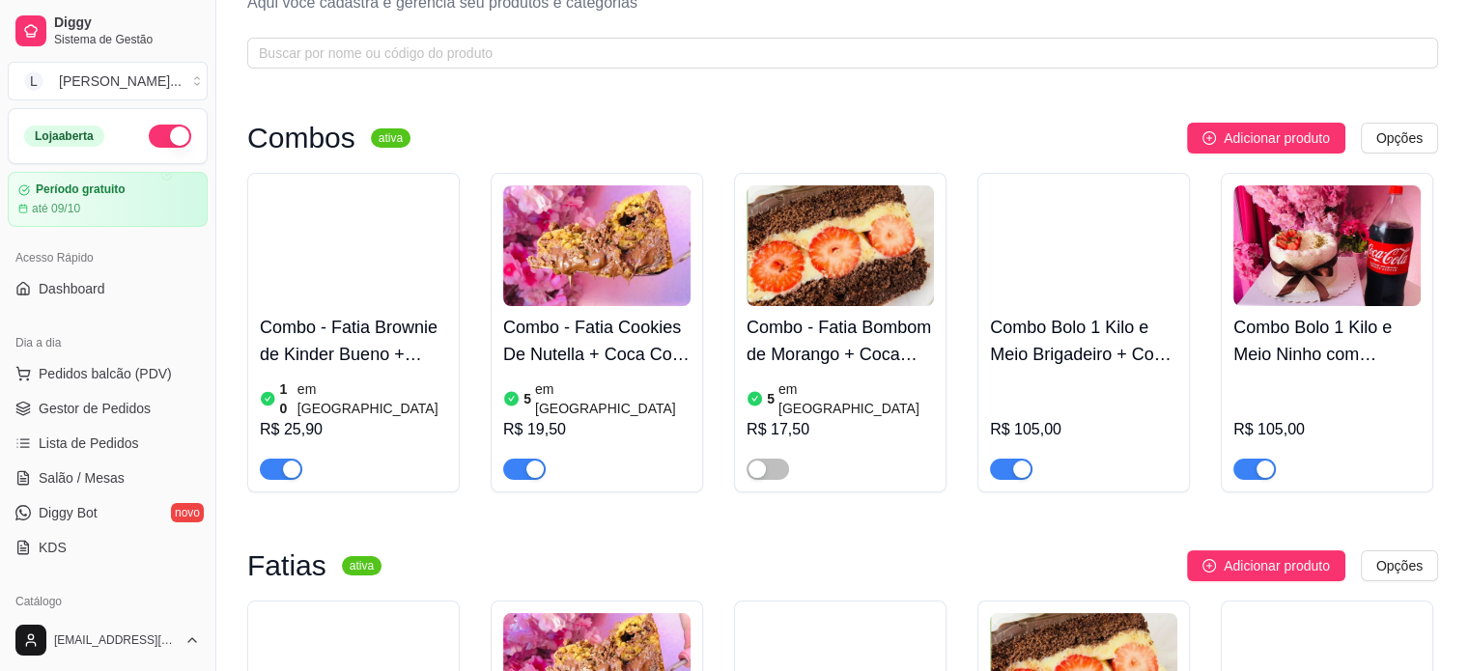
scroll to position [0, 0]
